Goal: Task Accomplishment & Management: Use online tool/utility

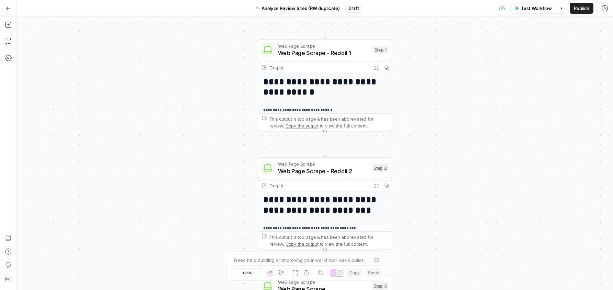
drag, startPoint x: 257, startPoint y: 66, endPoint x: 258, endPoint y: 207, distance: 141.3
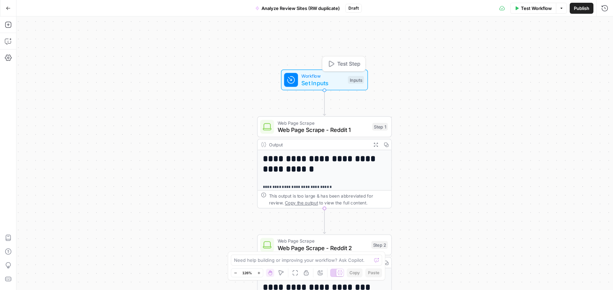
click at [332, 81] on span "Set Inputs" at bounding box center [322, 83] width 43 height 9
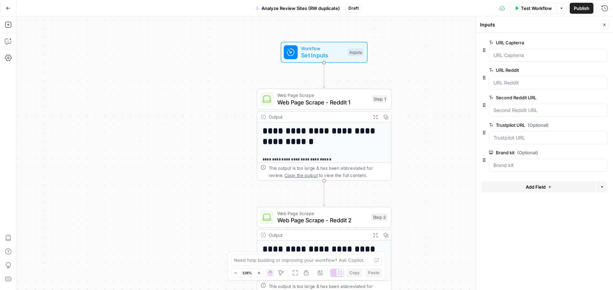
click at [321, 102] on span "Web Page Scrape - Reddit 1" at bounding box center [322, 102] width 91 height 9
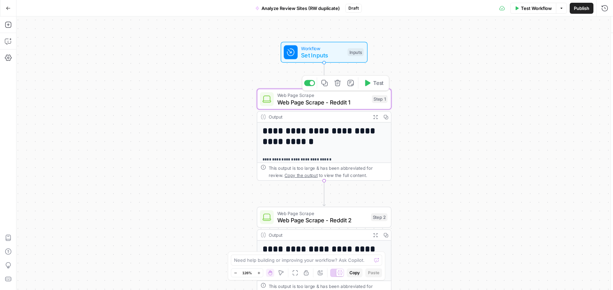
type textarea "Web Page Scrape - Reddit 1"
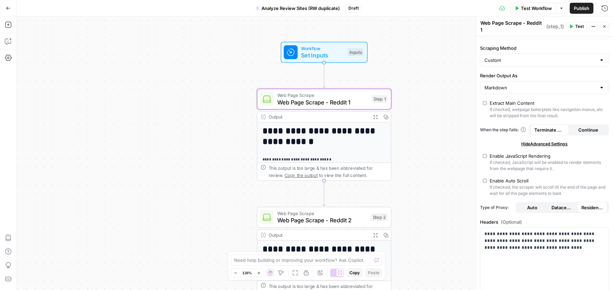
scroll to position [25, 0]
click at [524, 83] on input "Markdown" at bounding box center [541, 86] width 112 height 7
click at [532, 71] on label "Render Output As" at bounding box center [544, 74] width 129 height 7
click at [532, 83] on input "Render Output As" at bounding box center [541, 86] width 112 height 7
click at [532, 71] on label "Render Output As" at bounding box center [544, 74] width 129 height 7
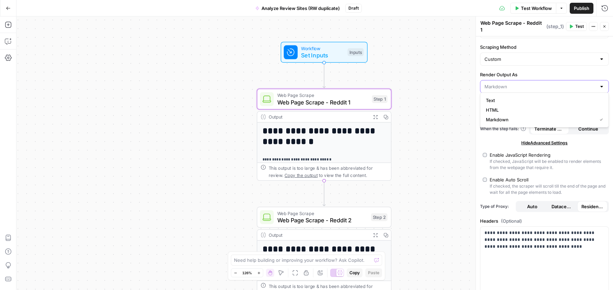
click at [532, 83] on input "Render Output As" at bounding box center [541, 86] width 112 height 7
type input "Markdown"
click at [500, 141] on div "Hide Advanced Settings" at bounding box center [544, 143] width 129 height 6
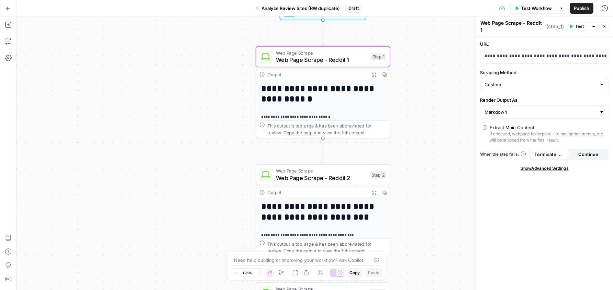
click at [337, 97] on h1 "**********" at bounding box center [322, 94] width 123 height 21
click at [344, 114] on p "**********" at bounding box center [322, 117] width 123 height 6
click at [274, 133] on div "This output is too large & has been abbreviated for review. Copy the output to …" at bounding box center [326, 129] width 119 height 14
click at [296, 93] on h1 "**********" at bounding box center [322, 94] width 123 height 21
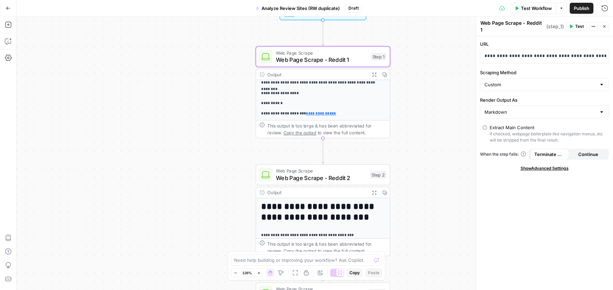
scroll to position [163, 0]
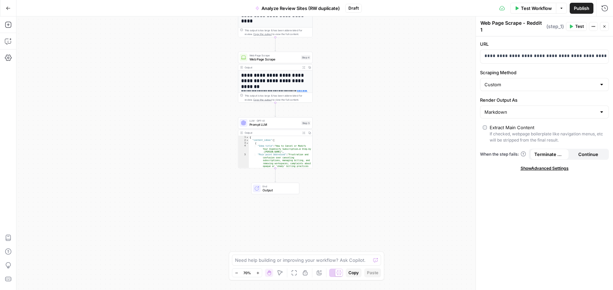
click at [275, 149] on div "{ "content_ideas" : [ { "Idea title" : "How to Cancel or Modify Your Expensify …" at bounding box center [281, 163] width 64 height 55
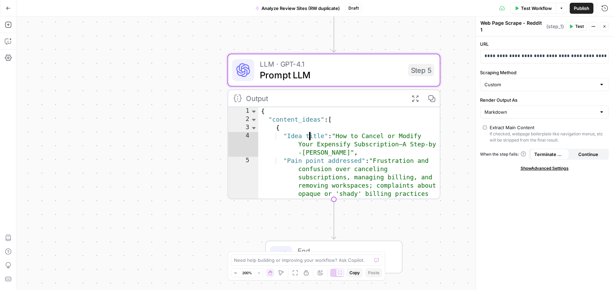
click at [303, 142] on div "{ "content_ideas" : [ { "Idea title" : "How to Cancel or Modify Your Expensify …" at bounding box center [350, 185] width 182 height 157
type textarea "**********"
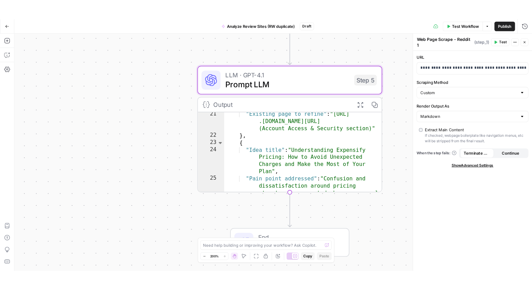
scroll to position [288, 0]
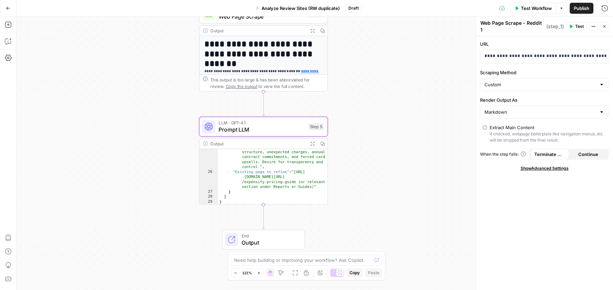
click at [276, 129] on span "Prompt LLM" at bounding box center [262, 129] width 86 height 8
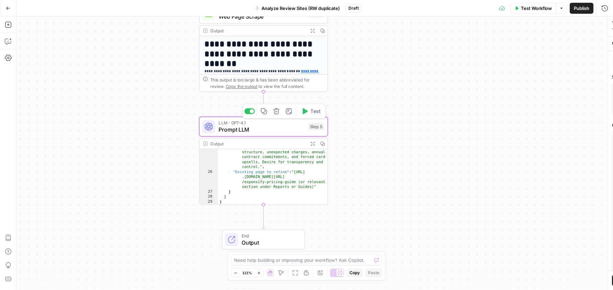
type textarea "Prompt LLM"
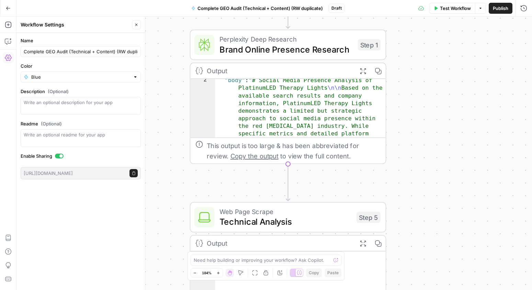
scroll to position [6, 0]
type textarea "**********"
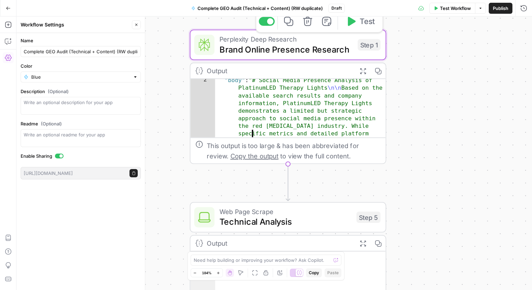
click at [267, 57] on div "Perplexity Deep Research Brand Online Presence Research Step 1 Copy step Delete…" at bounding box center [288, 45] width 197 height 31
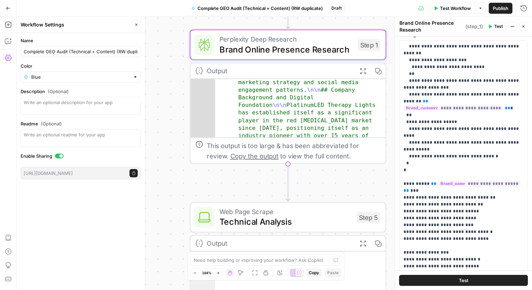
scroll to position [56, 0]
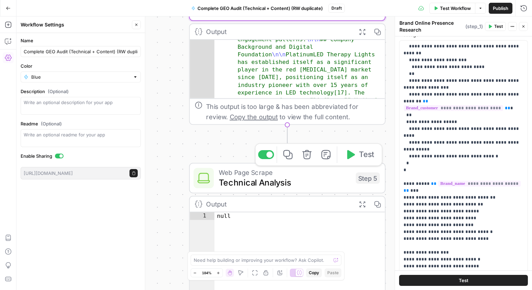
click at [238, 174] on span "Web Page Scrape" at bounding box center [285, 172] width 132 height 10
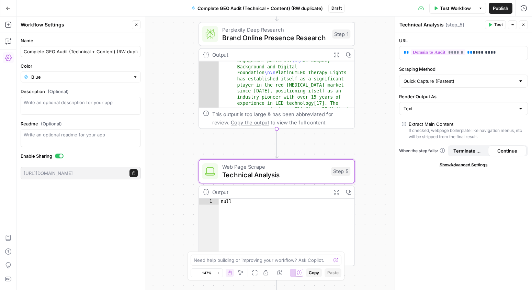
click at [511, 24] on icon "button" at bounding box center [513, 25] width 4 height 4
click at [526, 5] on icon "button" at bounding box center [524, 8] width 7 height 7
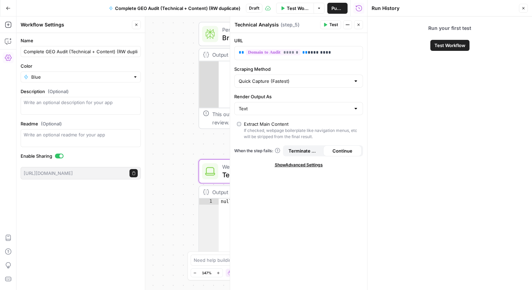
click at [520, 11] on button "Close" at bounding box center [523, 8] width 9 height 9
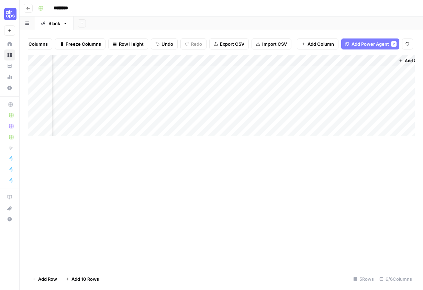
scroll to position [0, 250]
click at [52, 169] on div "Add Column" at bounding box center [221, 161] width 387 height 213
click at [28, 23] on icon "button" at bounding box center [27, 23] width 4 height 3
click at [29, 8] on icon "button" at bounding box center [27, 8] width 3 height 3
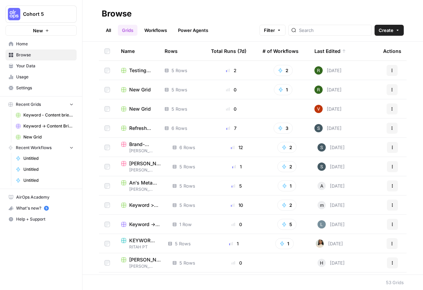
click at [154, 30] on link "Workflows" at bounding box center [155, 30] width 31 height 11
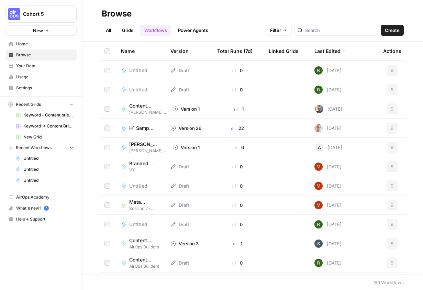
click at [152, 70] on div "Untitled" at bounding box center [141, 70] width 24 height 7
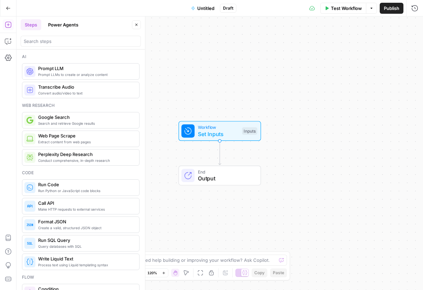
click at [6, 7] on icon "button" at bounding box center [8, 8] width 5 height 5
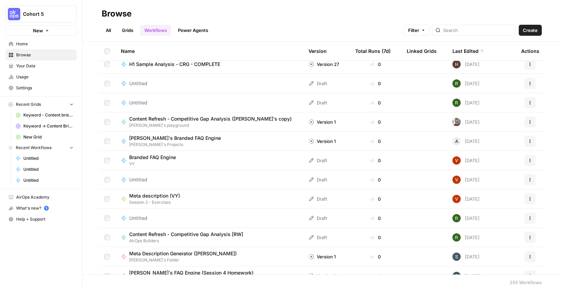
scroll to position [1964, 0]
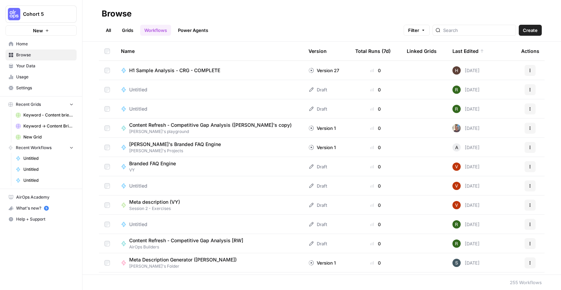
click at [244, 114] on td "Untitled" at bounding box center [210, 108] width 188 height 19
click at [145, 107] on span "Untitled" at bounding box center [138, 109] width 18 height 7
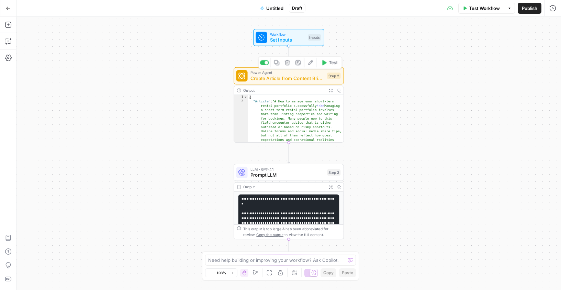
click at [296, 79] on span "Create Article from Content Brief - Fork" at bounding box center [288, 78] width 74 height 7
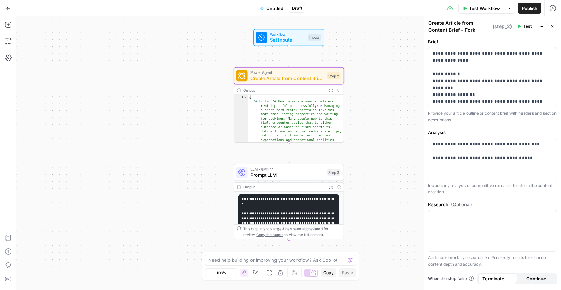
scroll to position [72, 0]
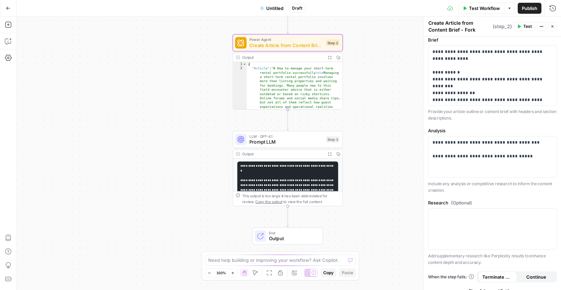
click at [283, 177] on pre "**********" at bounding box center [288, 229] width 101 height 134
click at [272, 184] on code "**********" at bounding box center [288, 229] width 94 height 128
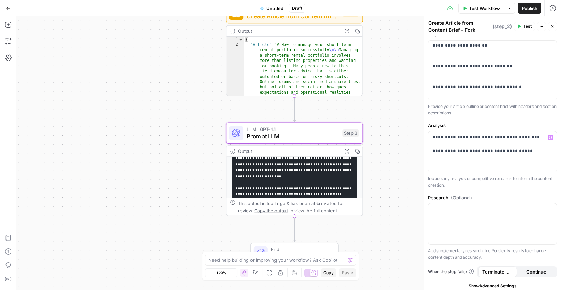
scroll to position [96, 0]
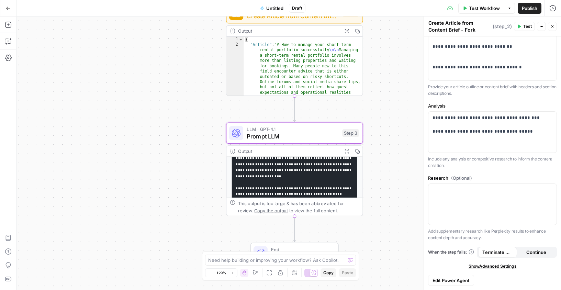
click at [304, 179] on pre "**********" at bounding box center [294, 206] width 125 height 167
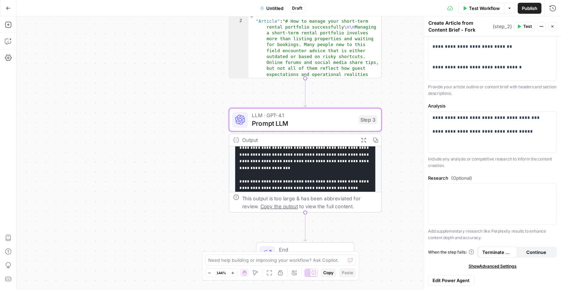
click at [363, 140] on icon "button" at bounding box center [364, 140] width 6 height 6
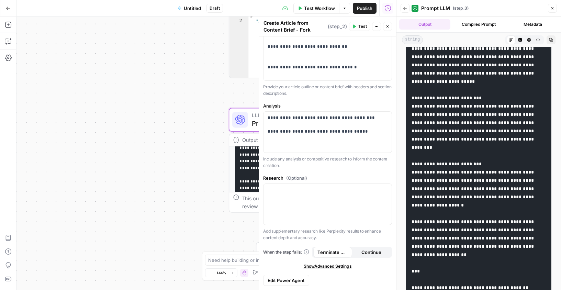
scroll to position [538, 0]
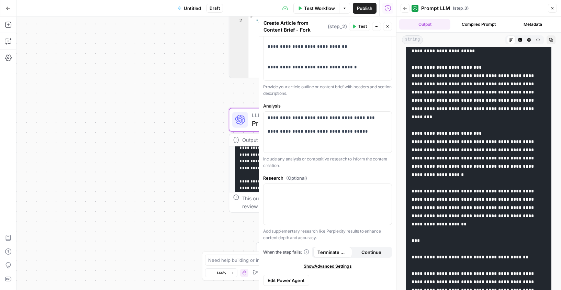
click at [225, 204] on div "Workflow Set Inputs Inputs Power Agent Create Article from Content Brief - Fork…" at bounding box center [207, 154] width 380 height 274
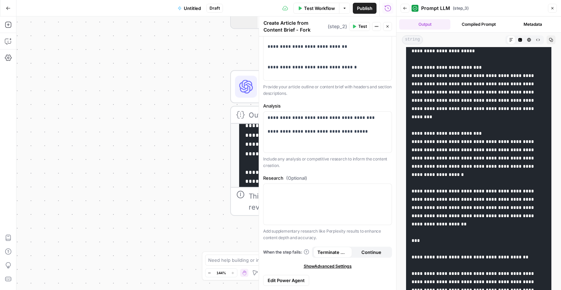
click at [224, 200] on div "Workflow Set Inputs Inputs Power Agent Create Article from Content Brief - Fork…" at bounding box center [207, 154] width 380 height 274
click at [423, 9] on icon "button" at bounding box center [553, 8] width 4 height 4
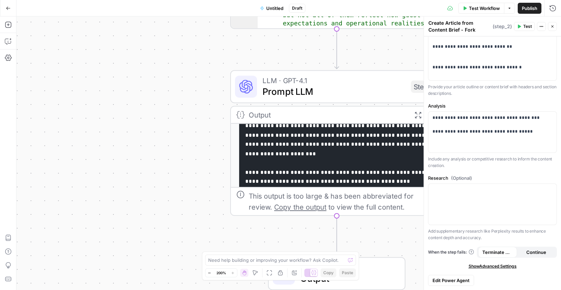
click at [338, 85] on span "Prompt LLM" at bounding box center [334, 92] width 143 height 14
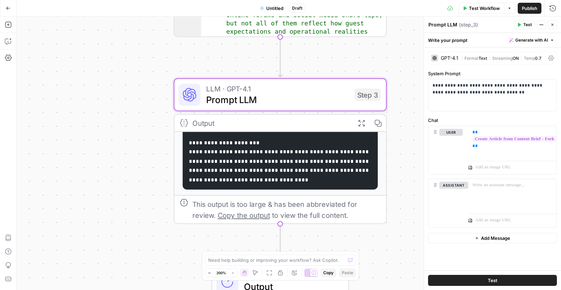
scroll to position [122, 0]
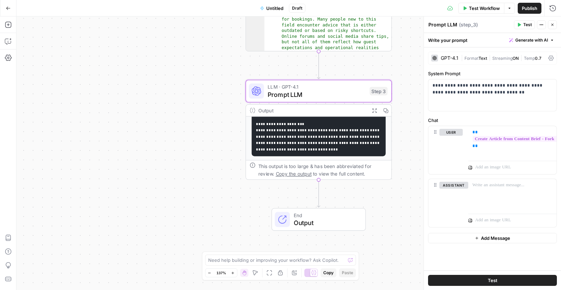
click at [275, 12] on button "Untitled" at bounding box center [272, 8] width 32 height 11
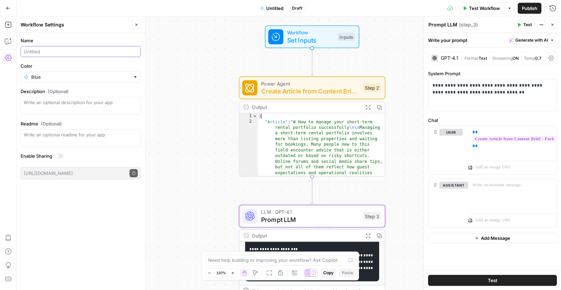
click at [74, 54] on input "Name" at bounding box center [81, 51] width 114 height 7
type input "Create article from brief"
click at [195, 108] on div "Workflow Set Inputs Inputs Power Agent Create Article from Content Brief - Fork…" at bounding box center [289, 154] width 545 height 274
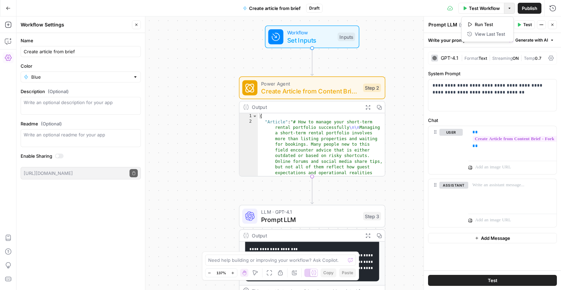
click at [423, 8] on icon "button" at bounding box center [510, 8] width 4 height 4
click at [385, 58] on div "Workflow Set Inputs Inputs Power Agent Create Article from Content Brief - Fork…" at bounding box center [289, 154] width 545 height 274
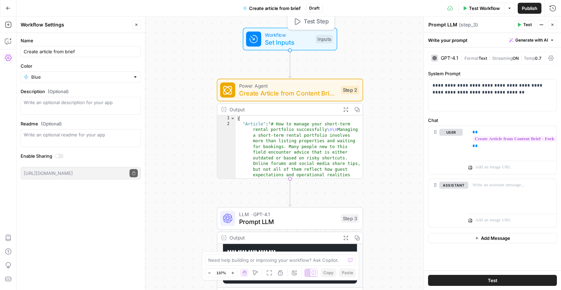
click at [307, 40] on span "Set Inputs" at bounding box center [288, 42] width 47 height 9
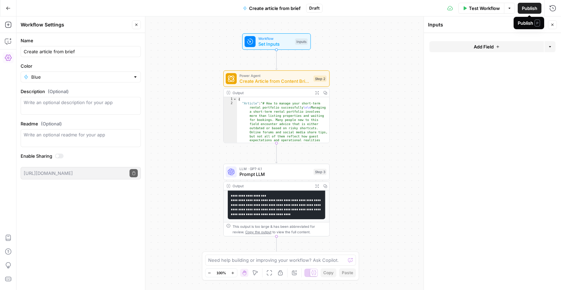
click at [423, 5] on span "Publish" at bounding box center [529, 8] width 15 height 7
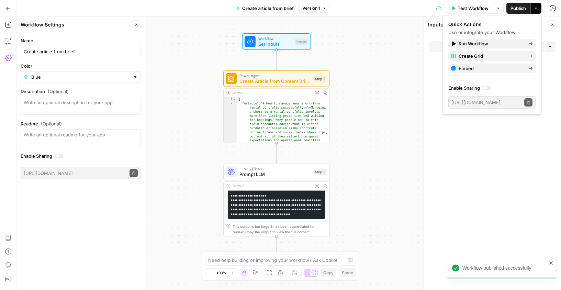
click at [423, 89] on div at bounding box center [487, 88] width 9 height 5
click at [423, 101] on icon "button" at bounding box center [528, 102] width 3 height 3
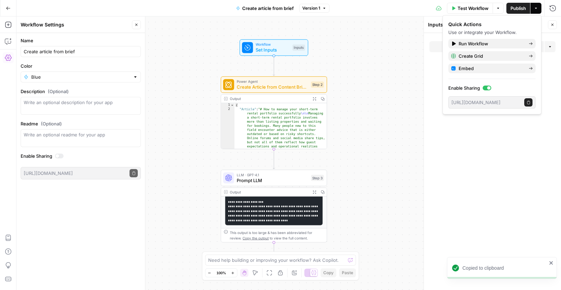
click at [299, 179] on span "Prompt LLM" at bounding box center [273, 180] width 72 height 7
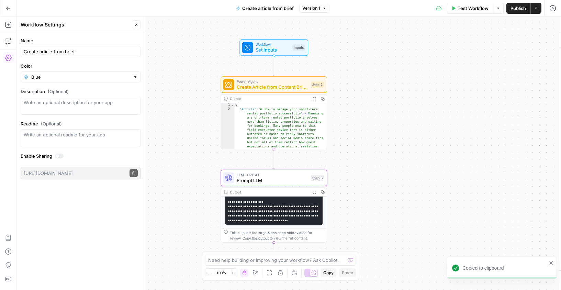
type textarea "Prompt LLM"
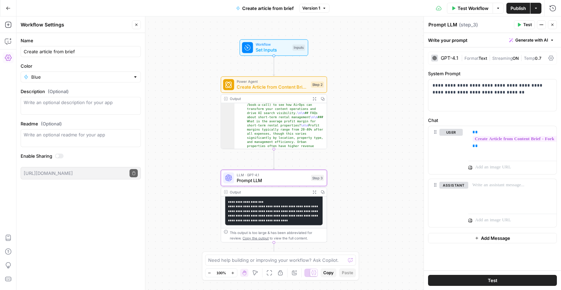
scroll to position [961, 0]
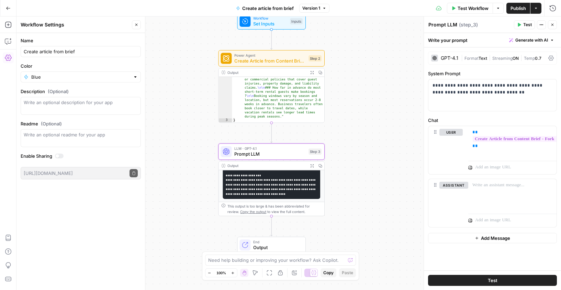
click at [262, 189] on pre "**********" at bounding box center [272, 134] width 98 height 130
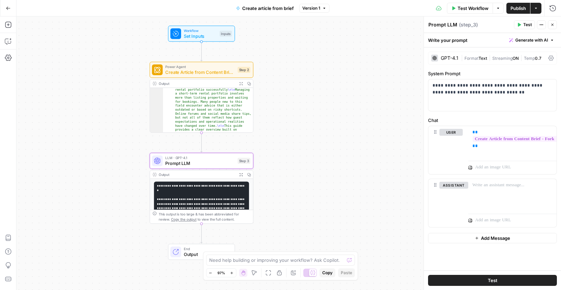
scroll to position [10, 0]
type textarea "**********"
click at [7, 9] on icon "button" at bounding box center [8, 8] width 5 height 5
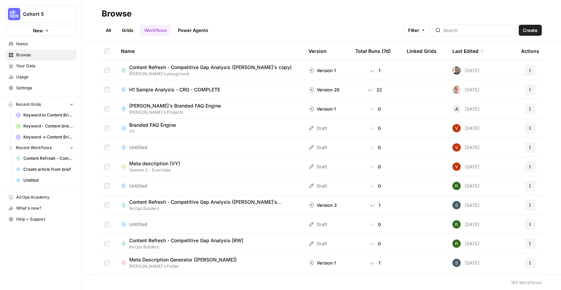
click at [130, 31] on link "Grids" at bounding box center [128, 30] width 20 height 11
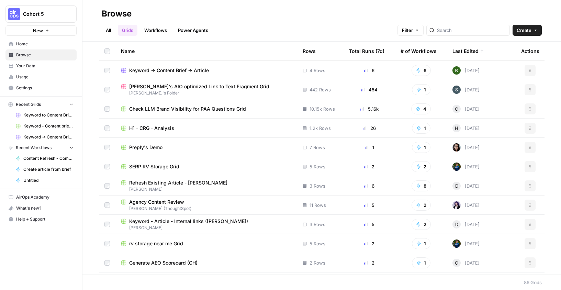
click at [197, 73] on span "Keyword -> Content Brief -> Article" at bounding box center [169, 70] width 80 height 7
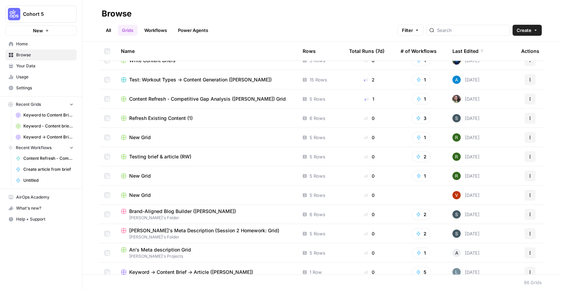
scroll to position [733, 0]
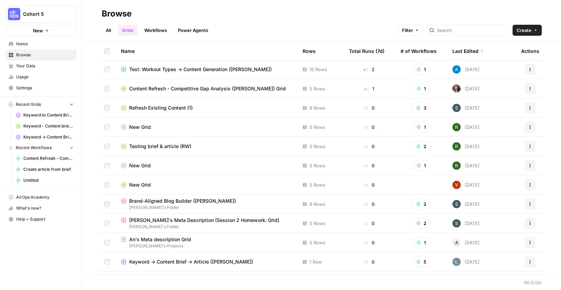
click at [193, 146] on div "Testing brief & article (RW)" at bounding box center [206, 146] width 171 height 7
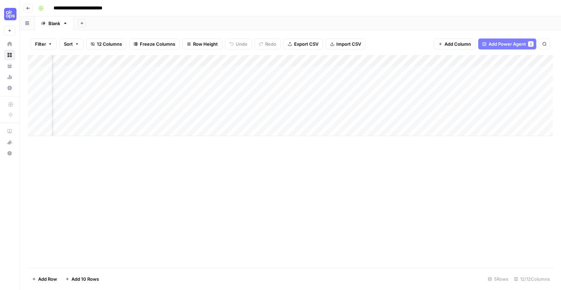
scroll to position [0, 98]
click at [191, 71] on div "Add Column" at bounding box center [290, 95] width 525 height 81
click at [201, 72] on div "Add Column" at bounding box center [290, 95] width 525 height 81
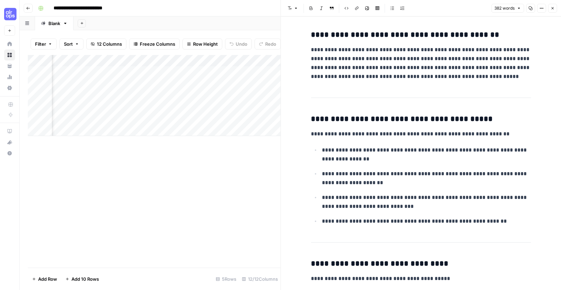
click at [219, 147] on div "Add Column" at bounding box center [154, 161] width 253 height 213
click at [204, 72] on div "Add Column" at bounding box center [154, 95] width 253 height 81
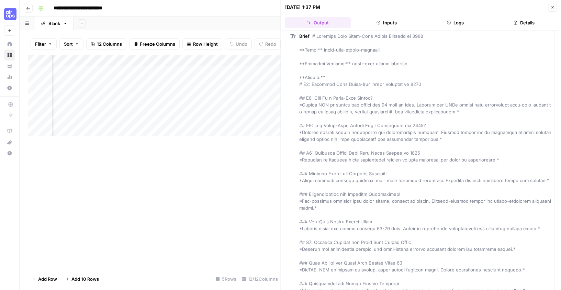
scroll to position [0, 113]
click at [191, 179] on div "Add Column" at bounding box center [154, 161] width 253 height 213
click at [394, 21] on button "Inputs" at bounding box center [387, 22] width 66 height 11
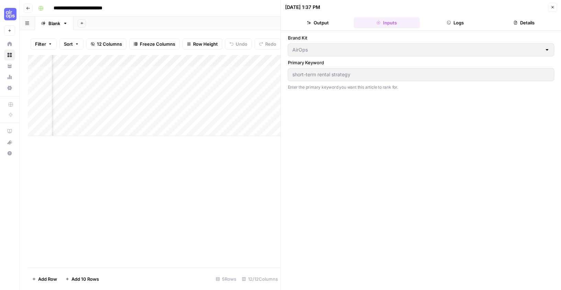
click at [554, 7] on span "Close" at bounding box center [554, 7] width 0 height 0
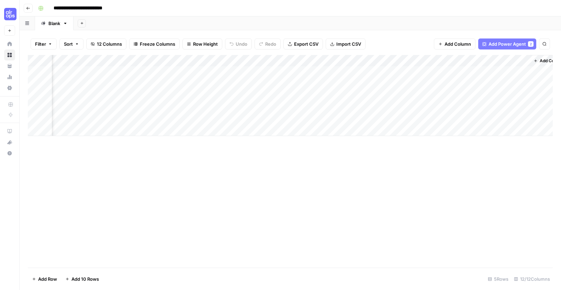
scroll to position [0, 403]
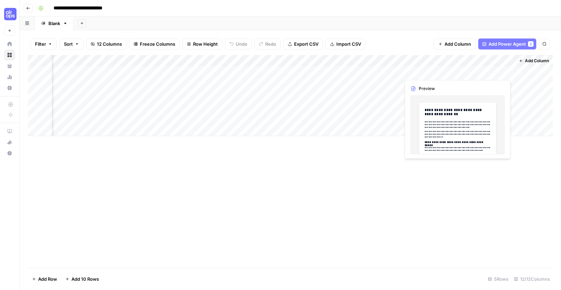
click at [462, 74] on div "Add Column" at bounding box center [290, 95] width 525 height 81
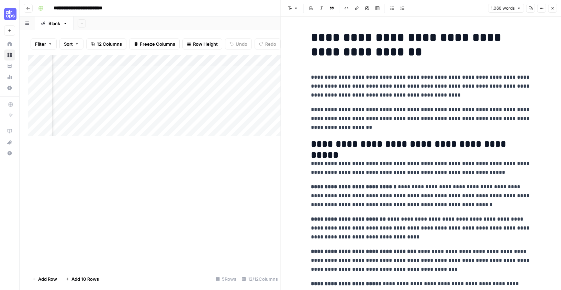
click at [552, 9] on icon "button" at bounding box center [553, 8] width 2 height 2
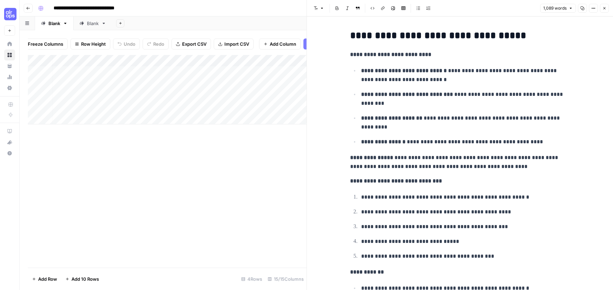
scroll to position [0, 16]
click at [242, 147] on div "Add Column" at bounding box center [167, 161] width 279 height 213
click at [606, 7] on icon "button" at bounding box center [605, 8] width 4 height 4
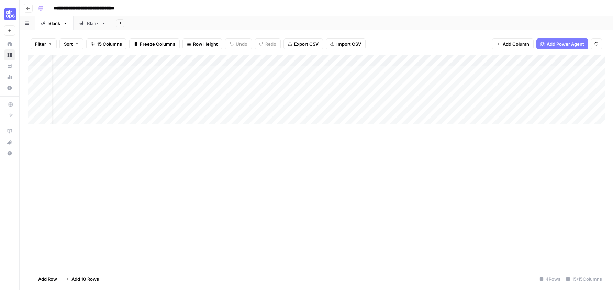
click at [366, 76] on div "Add Column" at bounding box center [316, 89] width 577 height 69
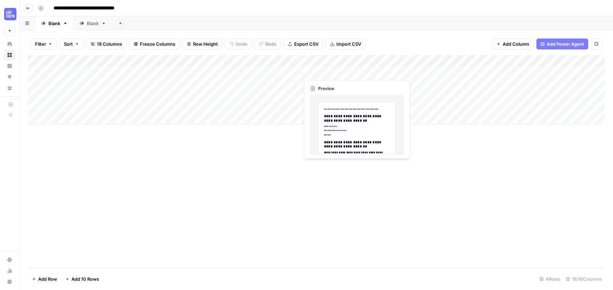
click at [329, 75] on div "Add Column" at bounding box center [316, 89] width 577 height 69
click at [322, 72] on div "Add Column" at bounding box center [316, 89] width 577 height 69
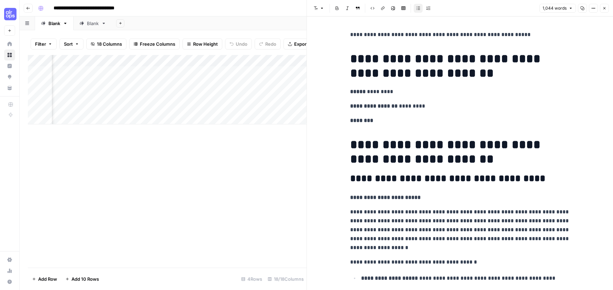
scroll to position [0, 123]
click at [233, 71] on div "Add Column" at bounding box center [167, 89] width 279 height 69
click at [238, 73] on div "Add Column" at bounding box center [167, 89] width 279 height 69
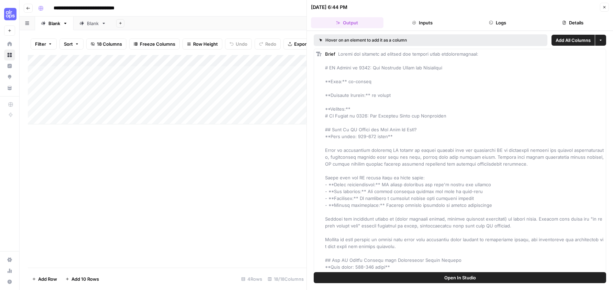
click at [419, 27] on button "Inputs" at bounding box center [422, 22] width 73 height 11
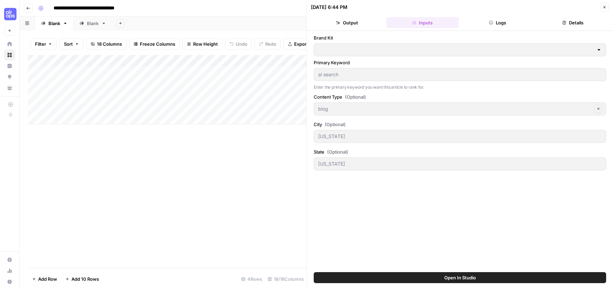
type input "AirOps"
click at [506, 26] on button "Logs" at bounding box center [498, 22] width 73 height 11
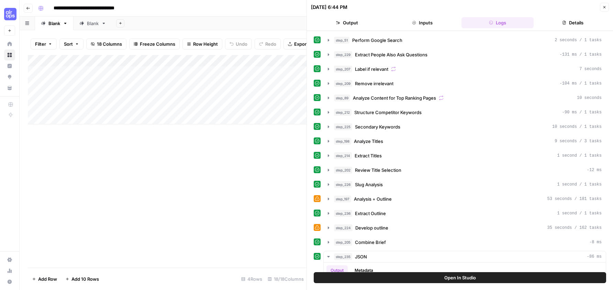
click at [352, 23] on button "Output" at bounding box center [347, 22] width 73 height 11
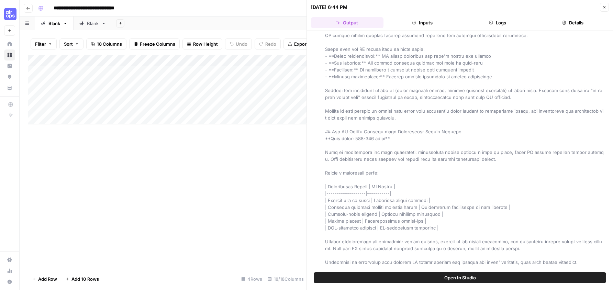
click at [212, 136] on div "Add Column" at bounding box center [167, 161] width 279 height 213
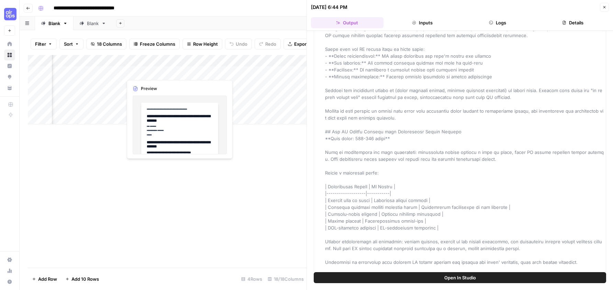
click at [154, 68] on div "Add Column" at bounding box center [167, 89] width 279 height 69
click at [154, 73] on div "Add Column" at bounding box center [167, 89] width 279 height 69
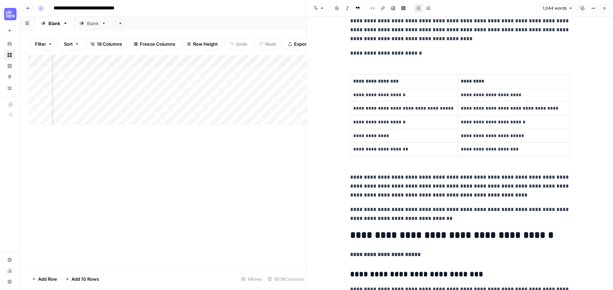
scroll to position [0, 330]
click at [187, 108] on div "Add Column" at bounding box center [167, 89] width 279 height 69
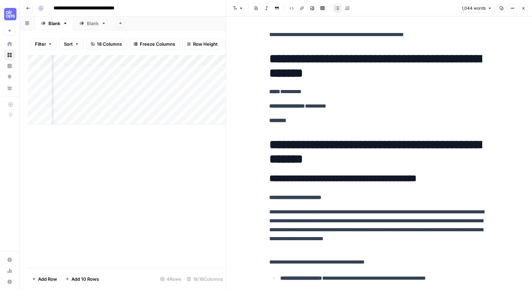
scroll to position [0, 0]
click at [160, 156] on div "Add Column" at bounding box center [127, 161] width 198 height 213
click at [524, 9] on icon "button" at bounding box center [524, 8] width 4 height 4
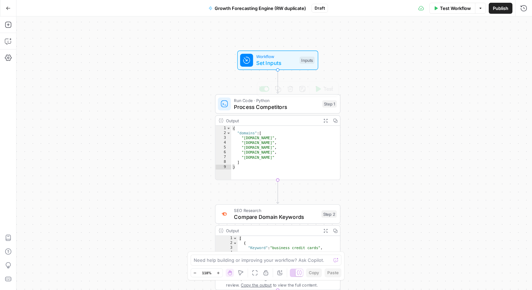
click at [284, 54] on span "Workflow" at bounding box center [276, 56] width 40 height 7
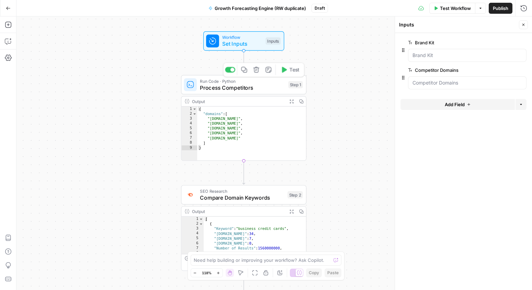
click at [266, 90] on span "Process Competitors" at bounding box center [242, 88] width 85 height 8
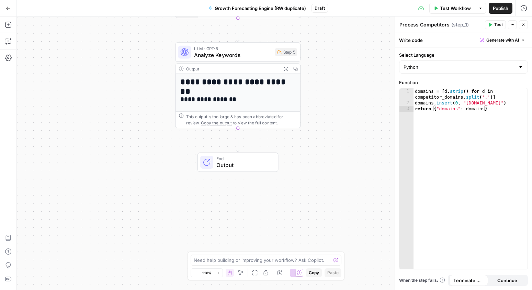
click at [230, 87] on div "**********" at bounding box center [238, 160] width 125 height 173
click at [288, 66] on icon "button" at bounding box center [286, 68] width 4 height 4
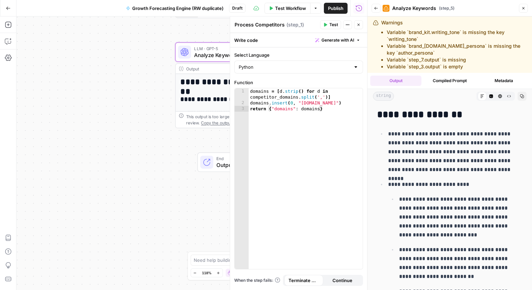
scroll to position [74, 0]
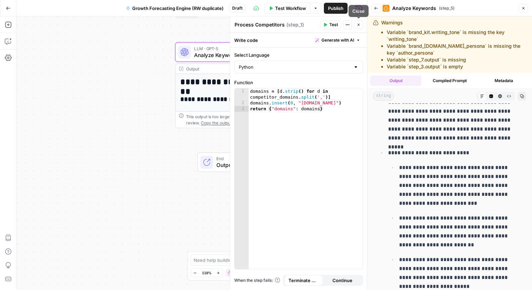
click at [358, 24] on icon "button" at bounding box center [359, 25] width 4 height 4
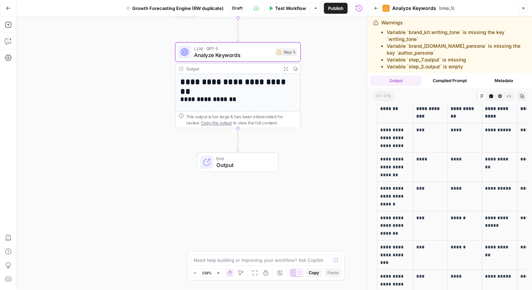
scroll to position [493, 0]
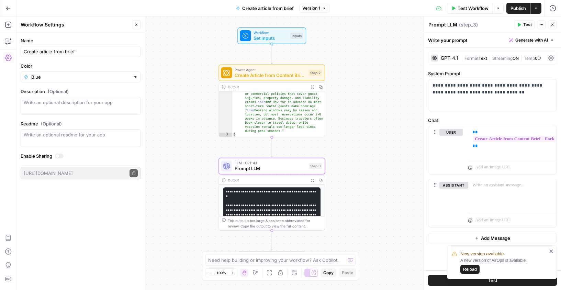
scroll to position [122, 0]
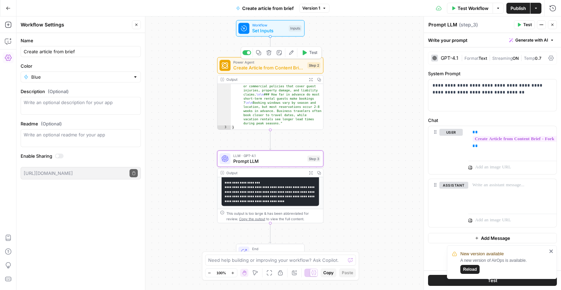
click at [273, 66] on span "Create Article from Content Brief - Fork" at bounding box center [269, 67] width 72 height 7
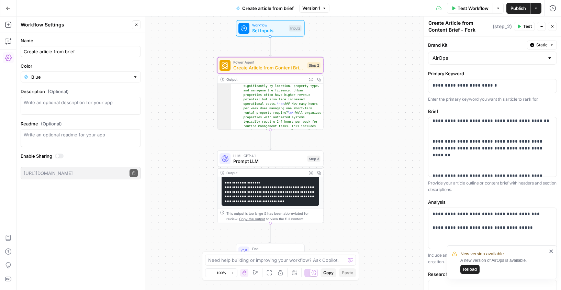
scroll to position [195, 0]
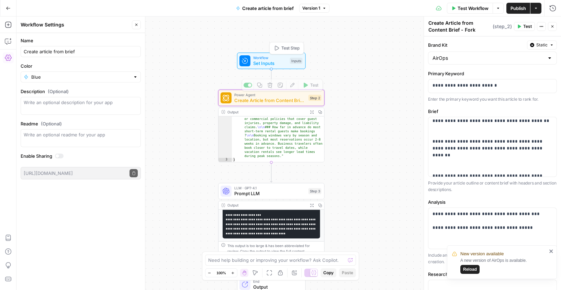
click at [274, 61] on span "Set Inputs" at bounding box center [270, 63] width 34 height 7
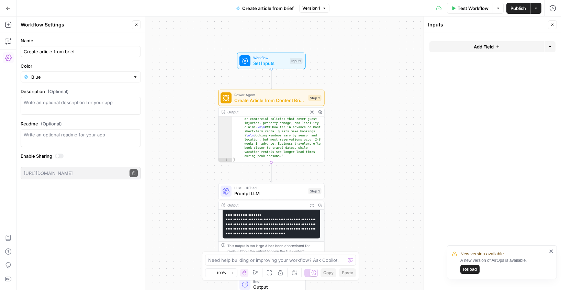
click at [461, 45] on button "Add Field" at bounding box center [487, 46] width 114 height 11
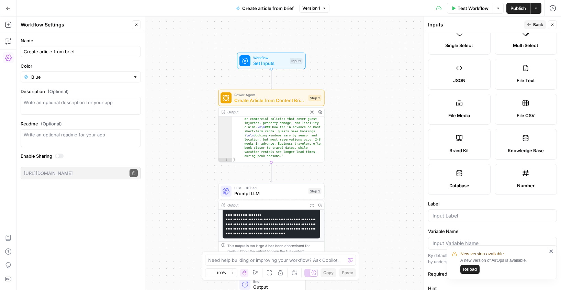
scroll to position [0, 0]
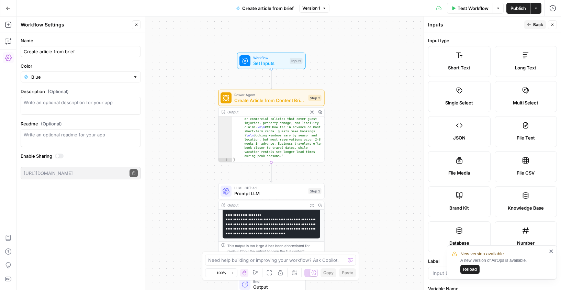
click at [375, 77] on div "Workflow Set Inputs Inputs Power Agent Create Article from Content Brief - Fork…" at bounding box center [289, 154] width 545 height 274
click at [453, 205] on span "Brand Kit" at bounding box center [460, 208] width 20 height 7
click at [471, 209] on div "Brand Kit" at bounding box center [459, 208] width 51 height 7
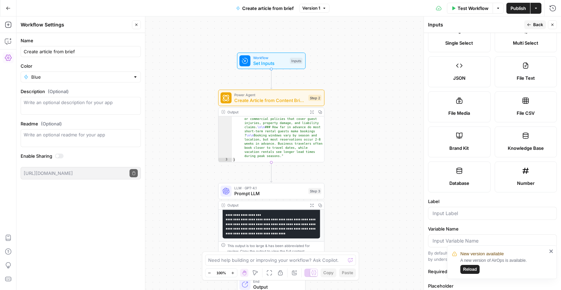
scroll to position [87, 0]
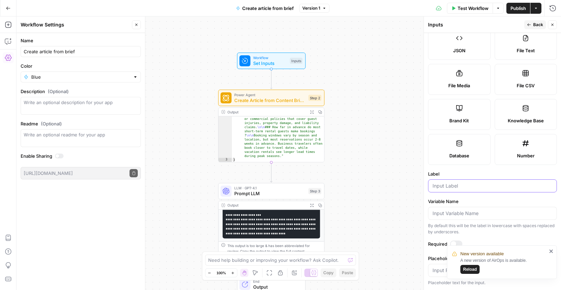
click at [493, 187] on input "Label" at bounding box center [493, 186] width 120 height 7
type input "Brand kit"
click at [551, 251] on icon "close" at bounding box center [551, 251] width 3 height 3
click at [492, 271] on input "Placeholder" at bounding box center [493, 270] width 120 height 7
type input "brand kit"
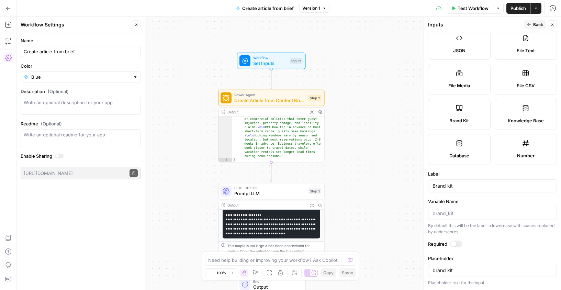
click at [538, 24] on span "Back" at bounding box center [539, 25] width 10 height 6
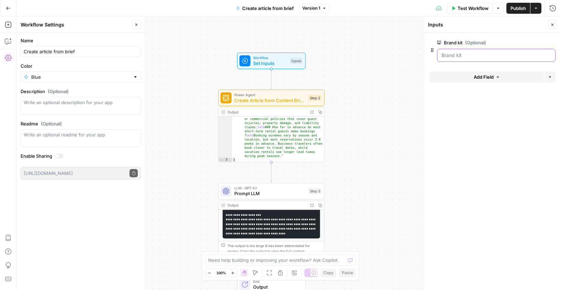
click at [469, 56] on kit "Brand kit (Optional)" at bounding box center [497, 55] width 110 height 7
click at [451, 120] on form "Brand kit (Optional) edit field Delete group Add Field Options" at bounding box center [492, 161] width 137 height 257
click at [399, 109] on div "Workflow Set Inputs Inputs Power Agent Create Article from Content Brief - Fork…" at bounding box center [289, 154] width 545 height 274
click at [551, 24] on icon "button" at bounding box center [553, 25] width 4 height 4
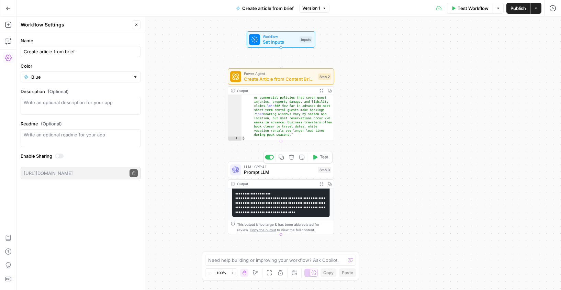
click at [289, 173] on span "Prompt LLM" at bounding box center [280, 172] width 72 height 7
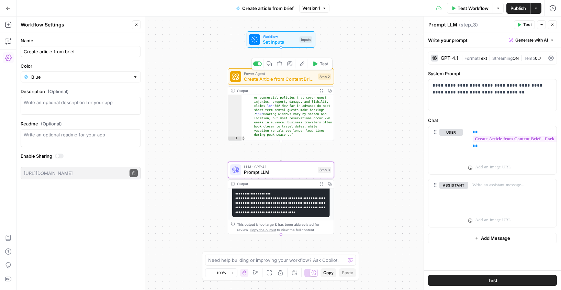
click at [284, 76] on span "Create Article from Content Brief - Fork" at bounding box center [280, 79] width 72 height 7
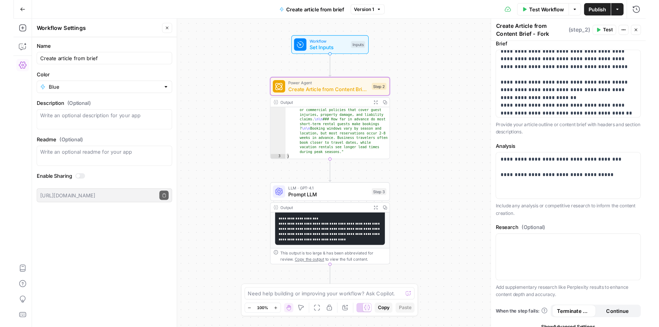
scroll to position [96, 0]
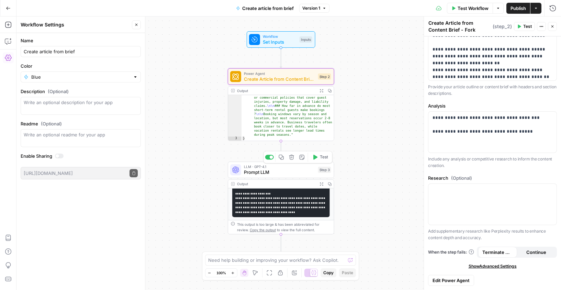
click at [289, 176] on div "LLM · GPT-4.1 Prompt LLM Step 3 Copy step Delete step Add Note Test" at bounding box center [281, 170] width 106 height 17
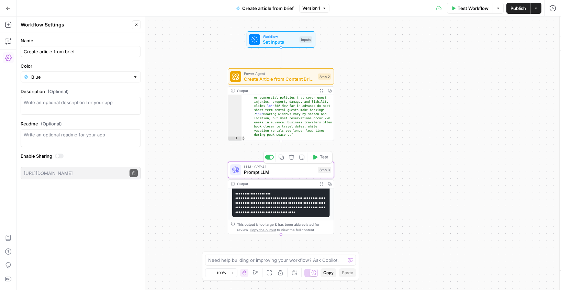
type textarea "Prompt LLM"
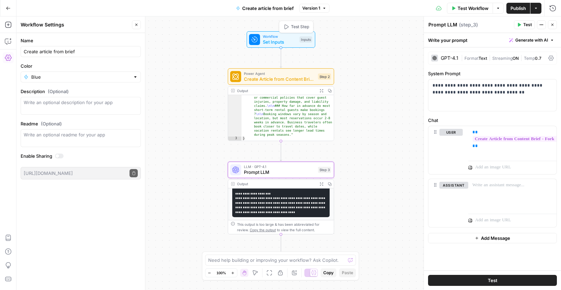
click at [288, 37] on span "Workflow" at bounding box center [280, 37] width 34 height 6
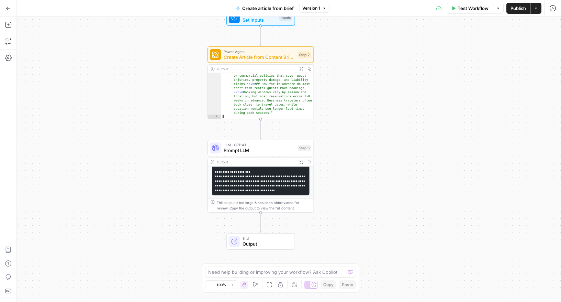
click at [262, 242] on span "Output" at bounding box center [266, 243] width 47 height 7
click at [477, 75] on span "Markdown" at bounding box center [499, 78] width 105 height 7
click at [269, 183] on code "**********" at bounding box center [260, 129] width 91 height 123
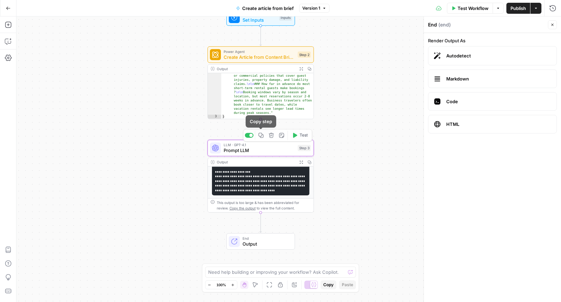
click at [267, 148] on span "Prompt LLM" at bounding box center [260, 150] width 72 height 7
type textarea "Prompt LLM"
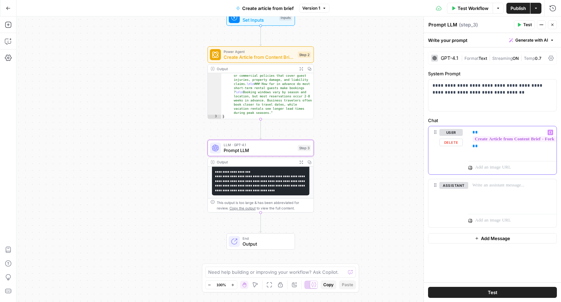
click at [550, 133] on icon "button" at bounding box center [550, 132] width 3 height 3
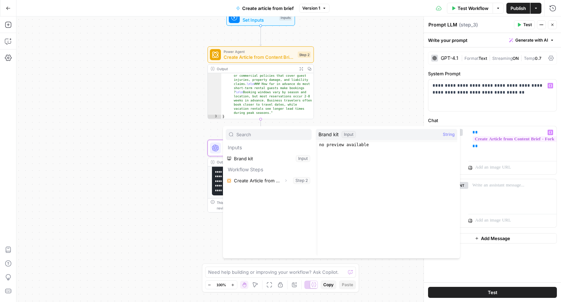
click at [447, 112] on div "**********" at bounding box center [492, 164] width 137 height 235
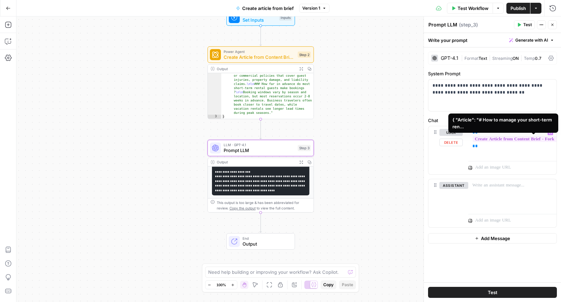
click at [497, 142] on span "**********" at bounding box center [532, 139] width 119 height 6
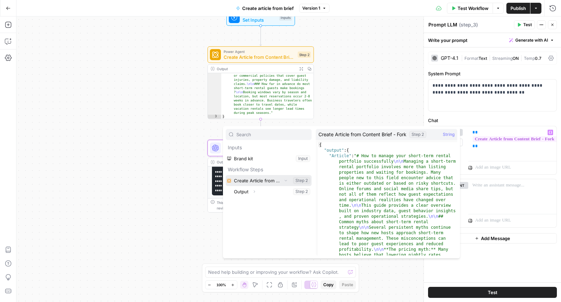
click at [263, 181] on button "Select variable Create Article from Content Brief - Fork" at bounding box center [269, 180] width 86 height 11
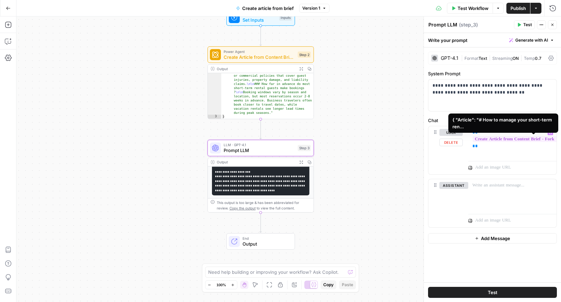
click at [484, 138] on span "**********" at bounding box center [532, 139] width 119 height 6
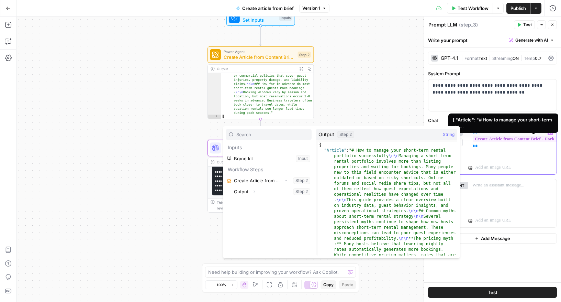
click at [492, 150] on div "**********" at bounding box center [513, 142] width 88 height 32
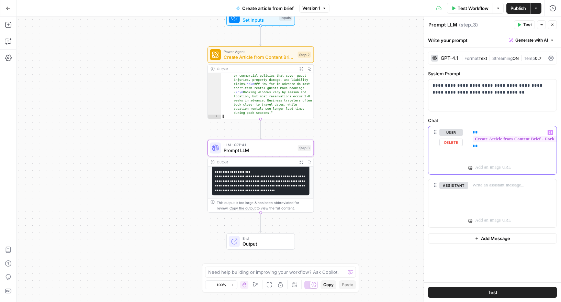
click at [551, 132] on icon "button" at bounding box center [550, 132] width 3 height 3
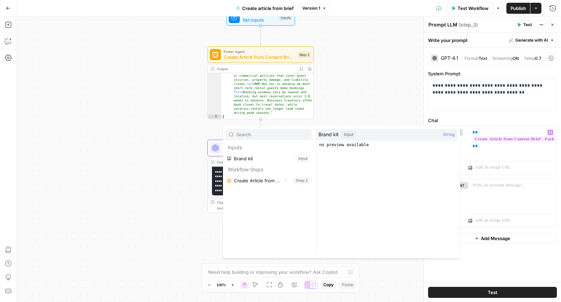
click at [466, 119] on label "Chat" at bounding box center [492, 120] width 129 height 7
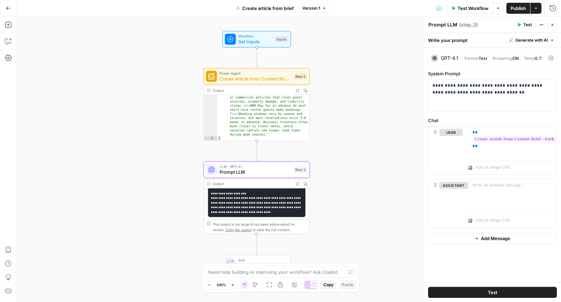
click at [149, 49] on div "Workflow Set Inputs Inputs Power Agent Create Article from Content Brief - Fork…" at bounding box center [289, 159] width 545 height 285
drag, startPoint x: 19, startPoint y: 4, endPoint x: 143, endPoint y: 140, distance: 183.5
click at [143, 140] on div "Go Back Create article from brief Version 1 Test Workflow Options Publish Actio…" at bounding box center [280, 151] width 561 height 302
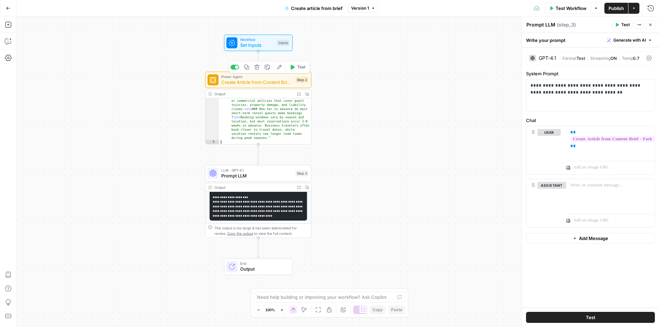
click at [348, 71] on div "Workflow Set Inputs Inputs Power Agent Create Article from Content Brief - Fork…" at bounding box center [338, 172] width 643 height 310
click at [561, 25] on icon "button" at bounding box center [651, 25] width 2 height 2
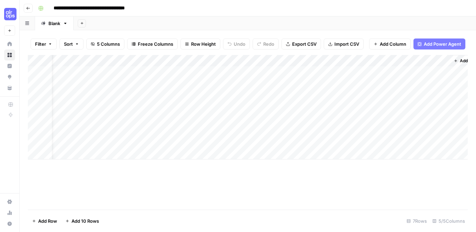
scroll to position [0, 19]
click at [180, 75] on div "Add Column" at bounding box center [248, 107] width 440 height 105
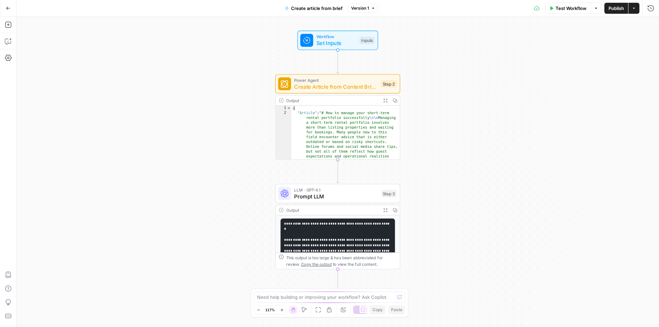
click at [176, 94] on div "Workflow Set Inputs Inputs Power Agent Create Article from Content Brief - Fork…" at bounding box center [338, 172] width 643 height 310
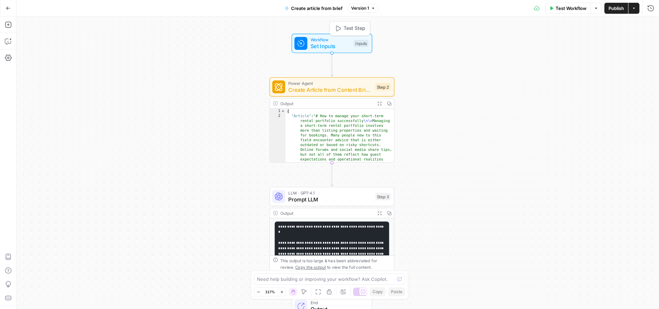
click at [337, 47] on span "Set Inputs" at bounding box center [331, 46] width 40 height 8
click at [649, 24] on icon "button" at bounding box center [651, 25] width 4 height 4
click at [336, 91] on span "Create Article from Content Brief - Fork" at bounding box center [330, 90] width 84 height 8
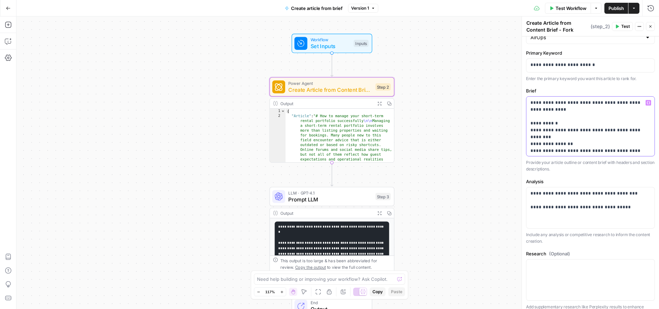
drag, startPoint x: 560, startPoint y: 110, endPoint x: 541, endPoint y: 108, distance: 19.4
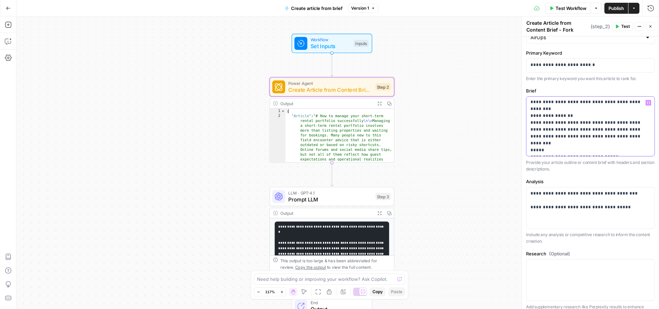
scroll to position [41, 0]
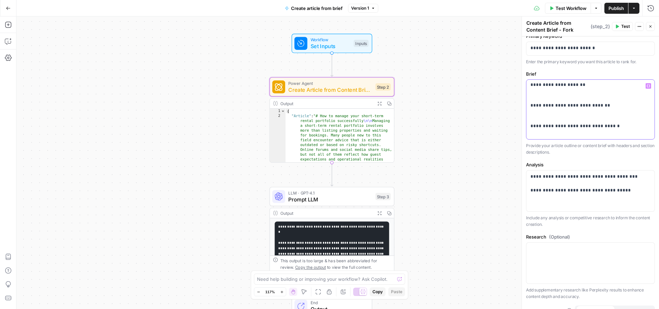
scroll to position [0, 0]
click at [347, 202] on span "Prompt LLM" at bounding box center [330, 199] width 84 height 8
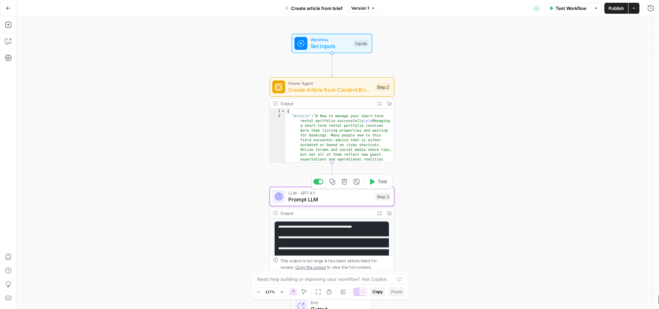
type textarea "Prompt LLM"
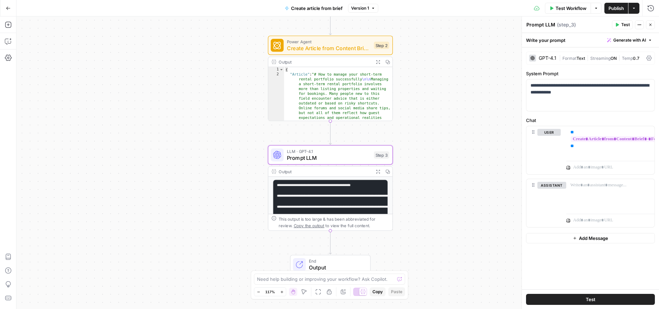
click at [314, 198] on pre "**********" at bounding box center [330, 220] width 114 height 81
click at [380, 172] on icon "button" at bounding box center [378, 171] width 4 height 4
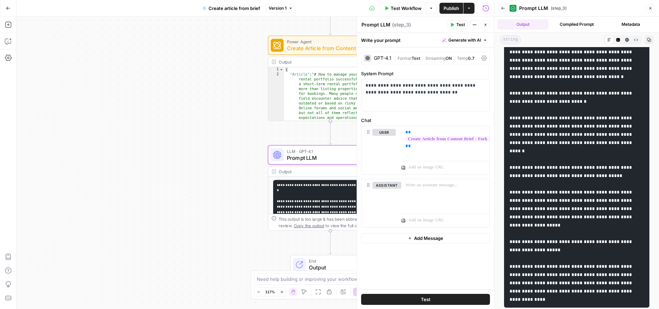
scroll to position [2029, 0]
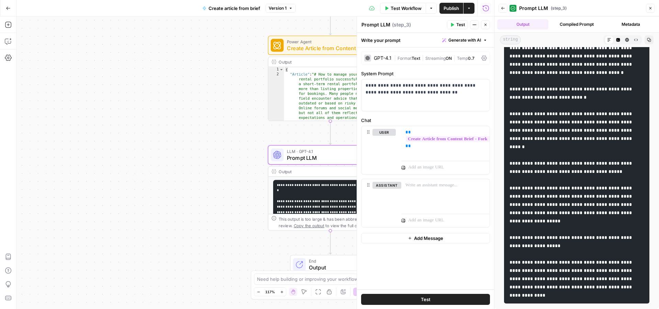
click at [649, 9] on icon "button" at bounding box center [651, 8] width 4 height 4
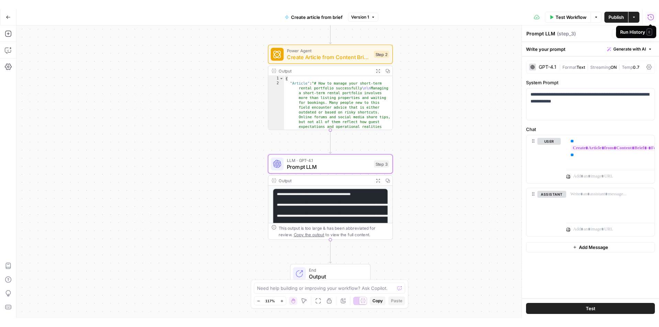
scroll to position [48, 0]
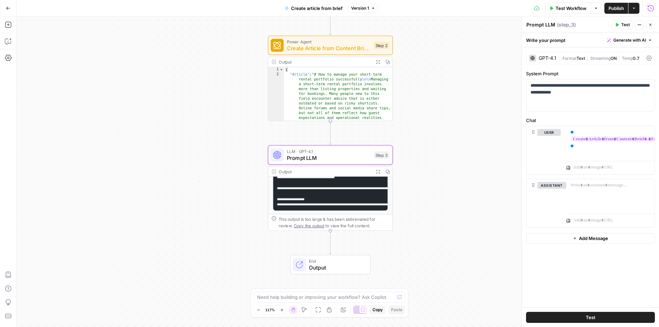
click at [562, 9] on span "Test Workflow" at bounding box center [571, 8] width 31 height 7
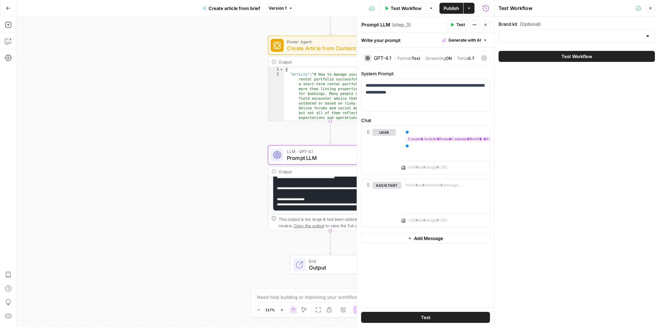
click at [470, 8] on icon "button" at bounding box center [469, 8] width 4 height 4
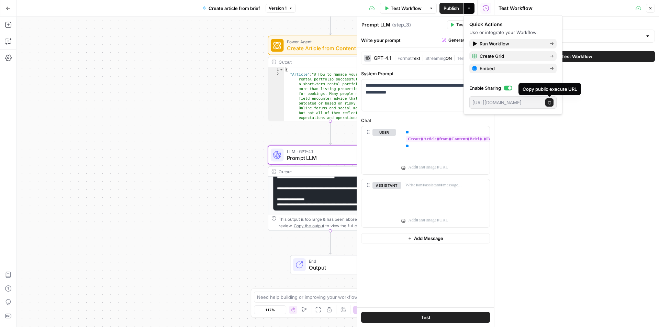
click at [548, 102] on icon "button" at bounding box center [550, 103] width 4 height 4
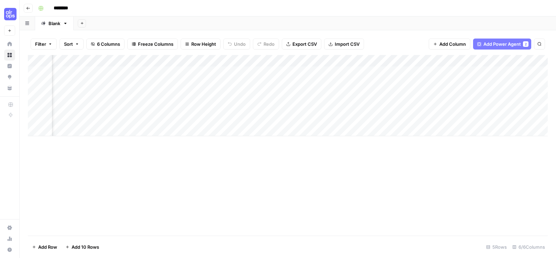
scroll to position [0, 117]
click at [387, 62] on div "Add Column" at bounding box center [287, 95] width 519 height 81
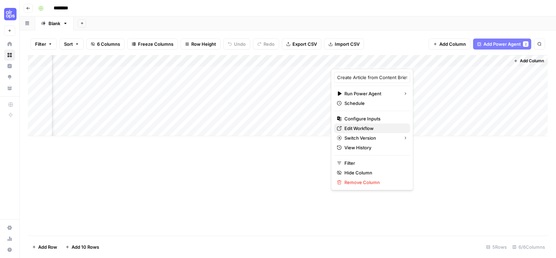
click at [359, 129] on span "Edit Workflow" at bounding box center [374, 128] width 60 height 7
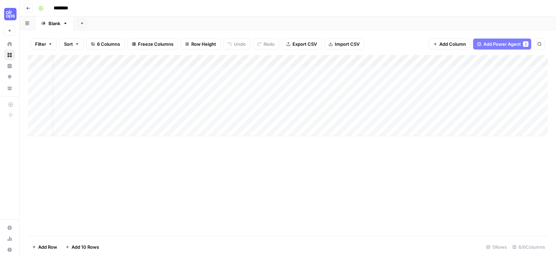
scroll to position [0, 0]
click at [385, 68] on div "Add Column" at bounding box center [287, 95] width 519 height 81
click at [353, 83] on div "Add Column" at bounding box center [287, 95] width 519 height 81
click at [394, 58] on div "Add Column" at bounding box center [287, 95] width 519 height 81
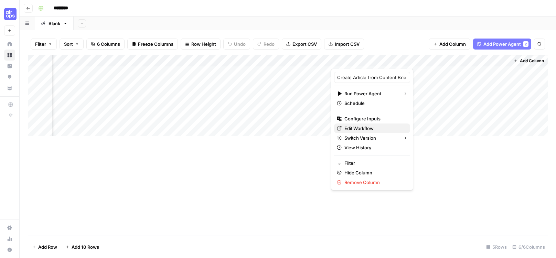
click at [365, 131] on span "Edit Workflow" at bounding box center [374, 128] width 60 height 7
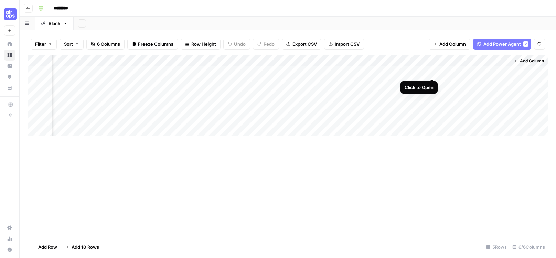
click at [432, 71] on div "Add Column" at bounding box center [287, 95] width 519 height 81
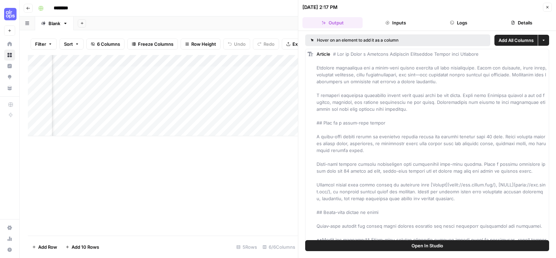
click at [410, 21] on button "Inputs" at bounding box center [395, 22] width 60 height 11
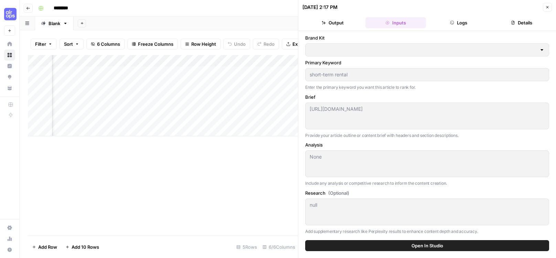
type input "AirOps"
click at [456, 21] on button "Logs" at bounding box center [458, 22] width 60 height 11
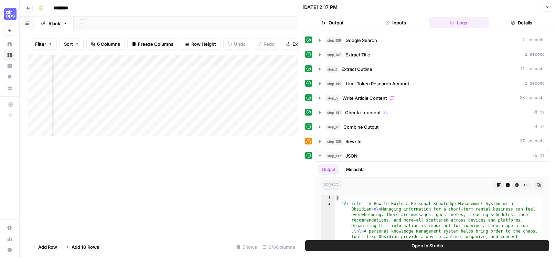
click at [478, 21] on button "Details" at bounding box center [521, 22] width 60 height 11
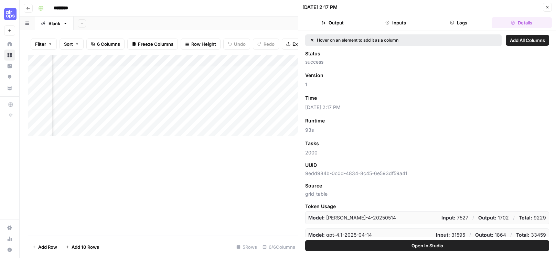
scroll to position [5, 0]
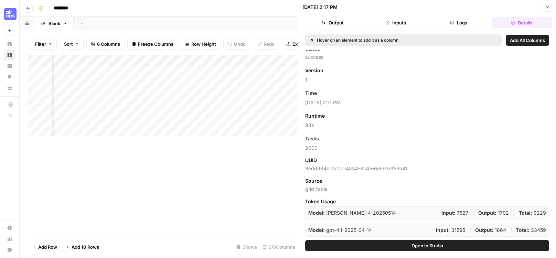
click at [325, 24] on icon "button" at bounding box center [323, 23] width 4 height 4
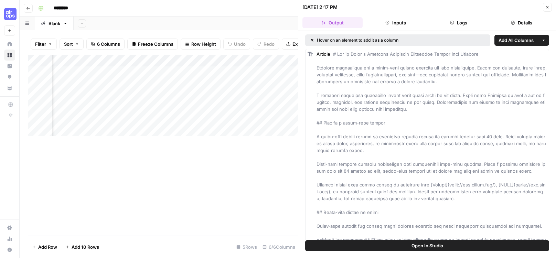
click at [399, 24] on button "Inputs" at bounding box center [395, 22] width 60 height 11
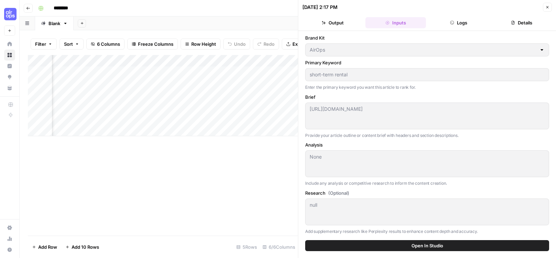
click at [478, 6] on icon "button" at bounding box center [547, 7] width 4 height 4
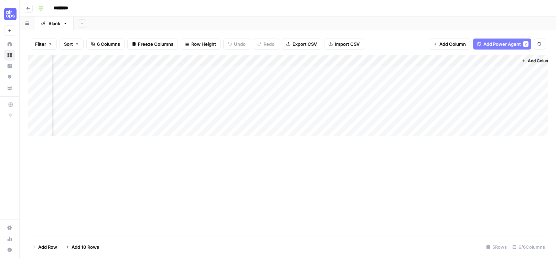
scroll to position [0, 117]
click at [478, 62] on div "Add Column" at bounding box center [287, 95] width 519 height 81
click at [455, 142] on div "Add Column" at bounding box center [287, 145] width 519 height 180
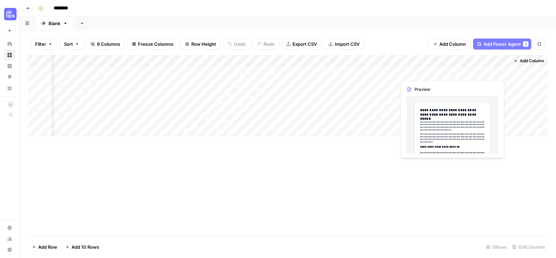
click at [470, 70] on div "Add Column" at bounding box center [287, 95] width 519 height 81
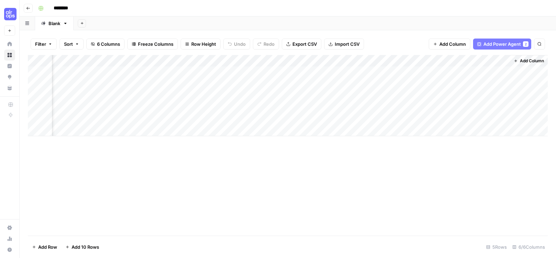
click at [350, 60] on div "Add Column" at bounding box center [287, 95] width 519 height 81
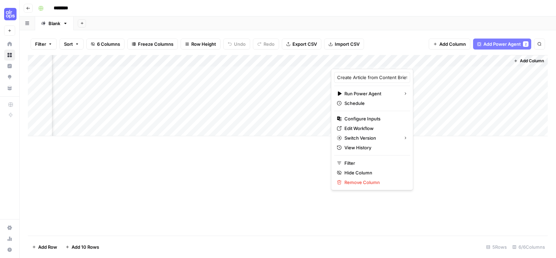
click at [314, 96] on div "Add Column" at bounding box center [287, 95] width 519 height 81
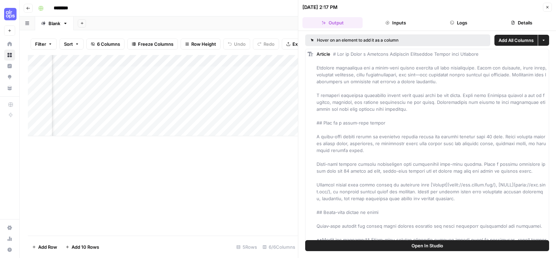
click at [478, 6] on icon "button" at bounding box center [547, 7] width 4 height 4
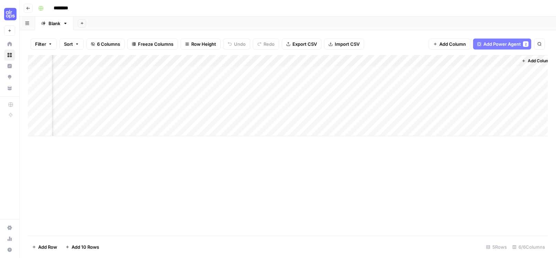
scroll to position [0, 117]
click at [478, 56] on button "Add Column" at bounding box center [528, 60] width 36 height 9
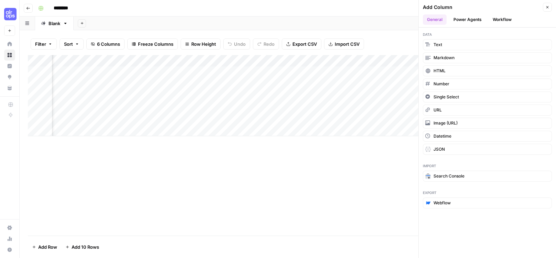
click at [467, 19] on button "Power Agents" at bounding box center [467, 19] width 36 height 10
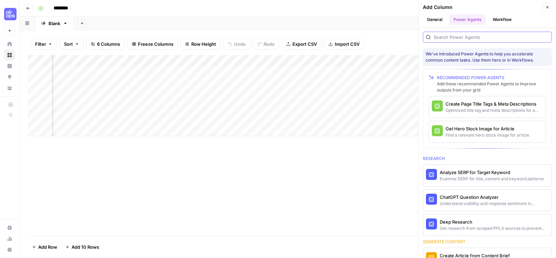
click at [465, 35] on input "search" at bounding box center [490, 37] width 115 height 7
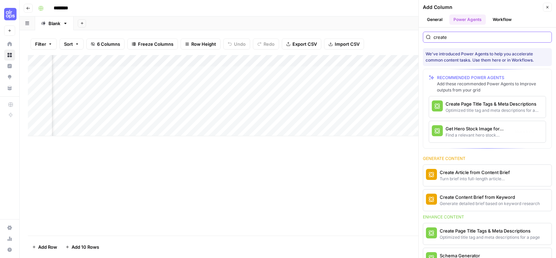
scroll to position [0, 217]
type input "create"
click at [478, 174] on span "More Info" at bounding box center [529, 175] width 19 height 6
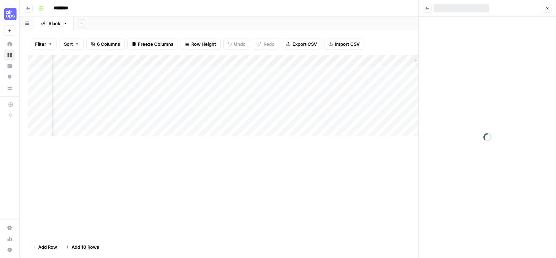
click at [424, 9] on button "Back" at bounding box center [426, 8] width 9 height 9
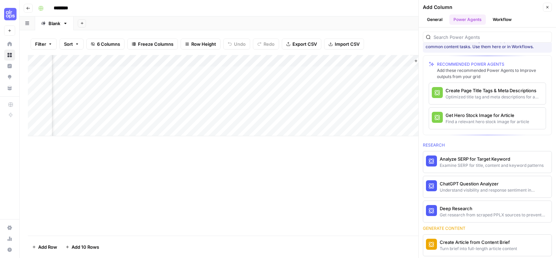
scroll to position [15, 0]
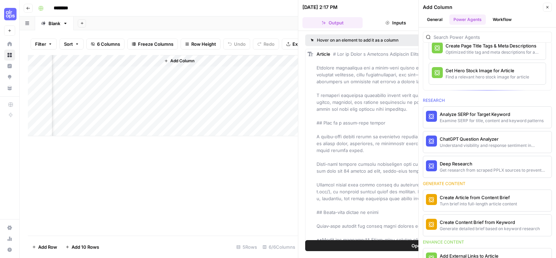
scroll to position [96, 0]
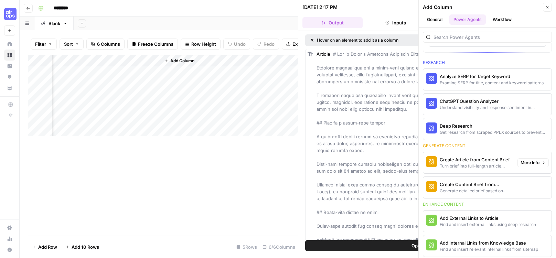
click at [477, 166] on div "Turn brief into full-length article content" at bounding box center [475, 166] width 72 height 6
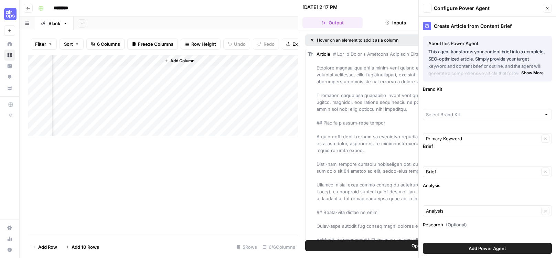
type input "AirOps"
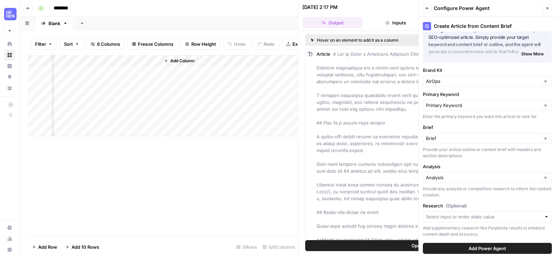
scroll to position [24, 0]
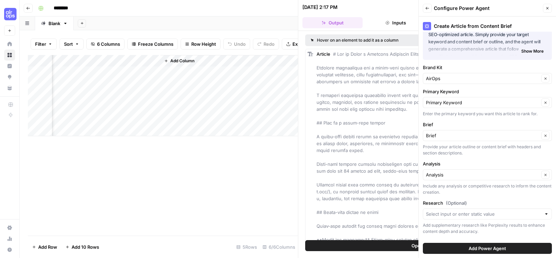
click at [466, 249] on button "Add Power Agent" at bounding box center [486, 248] width 129 height 11
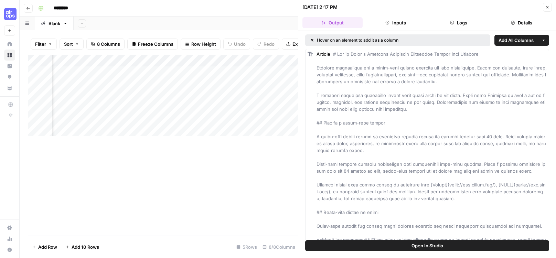
scroll to position [0, 483]
click at [200, 72] on div "Add Column" at bounding box center [163, 95] width 270 height 81
click at [478, 6] on icon "button" at bounding box center [547, 7] width 4 height 4
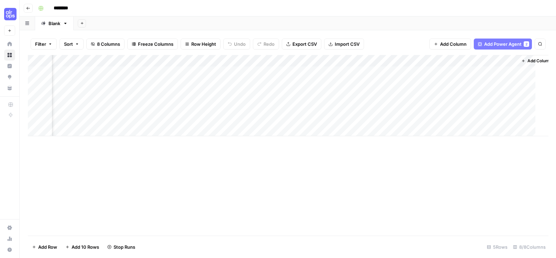
scroll to position [0, 273]
click at [421, 73] on div "Add Column" at bounding box center [287, 95] width 519 height 81
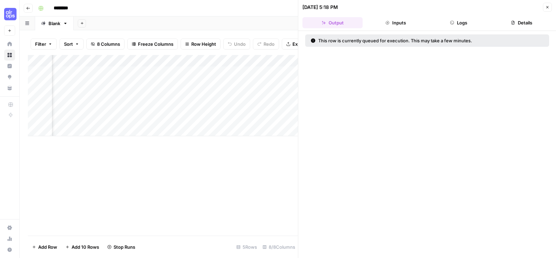
click at [462, 23] on button "Logs" at bounding box center [458, 22] width 60 height 11
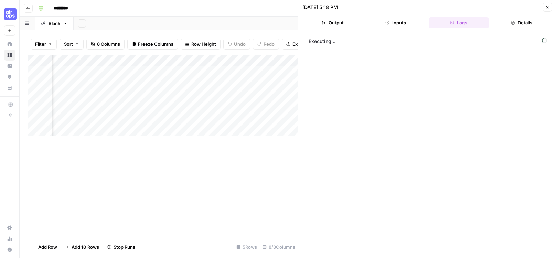
click at [216, 64] on div "Add Column" at bounding box center [163, 95] width 270 height 81
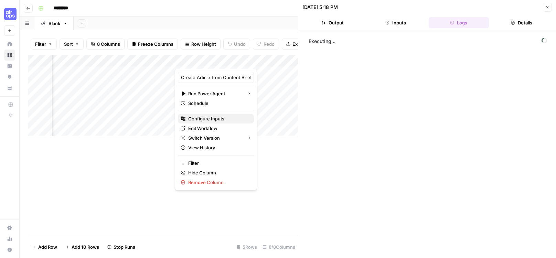
click at [210, 119] on span "Configure Inputs" at bounding box center [218, 118] width 60 height 7
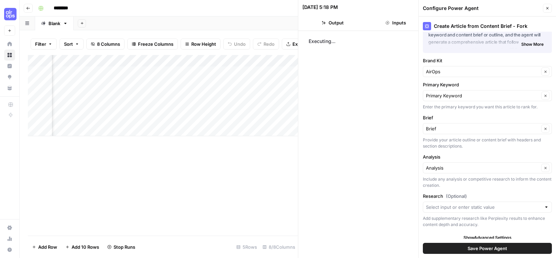
scroll to position [36, 0]
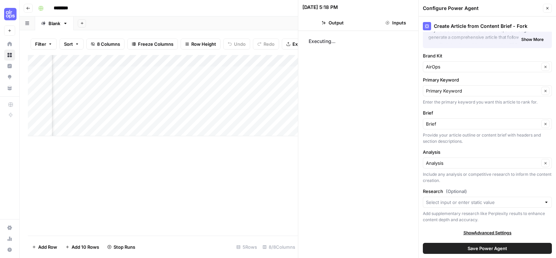
click at [478, 9] on button "Close" at bounding box center [546, 8] width 9 height 9
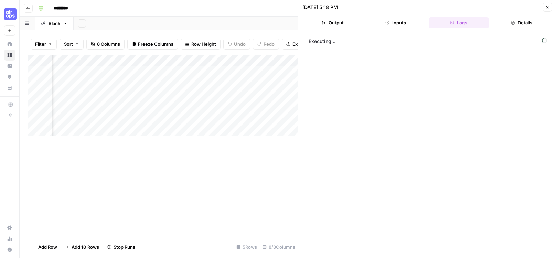
click at [478, 8] on button "Close" at bounding box center [546, 7] width 9 height 9
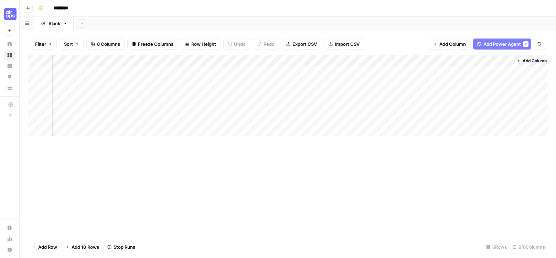
scroll to position [0, 282]
click at [257, 73] on div "Add Column" at bounding box center [287, 95] width 519 height 81
click at [224, 73] on div "Add Column" at bounding box center [287, 95] width 519 height 81
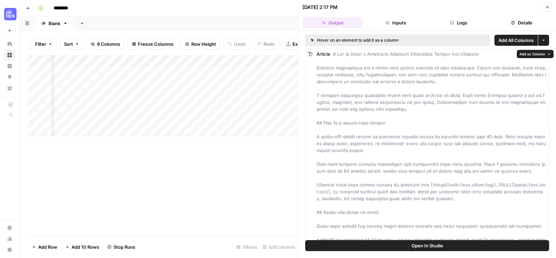
click at [408, 21] on button "Inputs" at bounding box center [395, 22] width 60 height 11
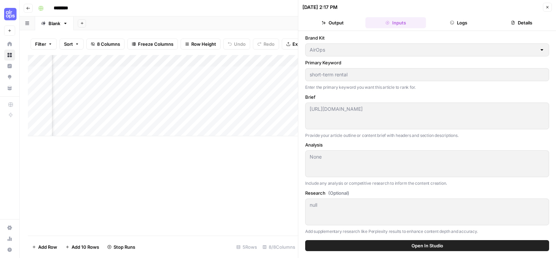
click at [411, 242] on span "Open In Studio" at bounding box center [427, 245] width 32 height 7
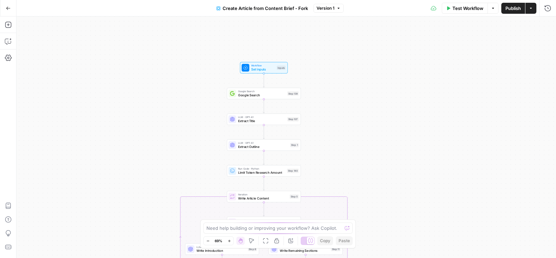
drag, startPoint x: 257, startPoint y: 51, endPoint x: 219, endPoint y: 130, distance: 87.9
click at [219, 130] on div "true false true false Workflow Set Inputs Inputs Google Search Google Search St…" at bounding box center [286, 137] width 539 height 241
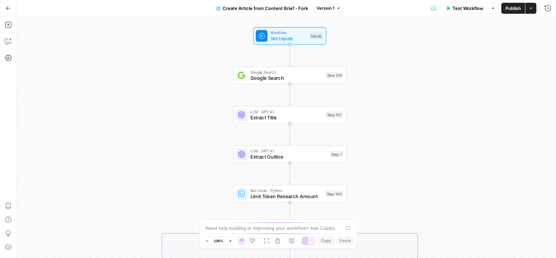
click at [279, 45] on div "true false true false Workflow Set Inputs Inputs Google Search Google Search St…" at bounding box center [286, 137] width 539 height 241
click at [293, 37] on span "Set Inputs" at bounding box center [288, 38] width 36 height 7
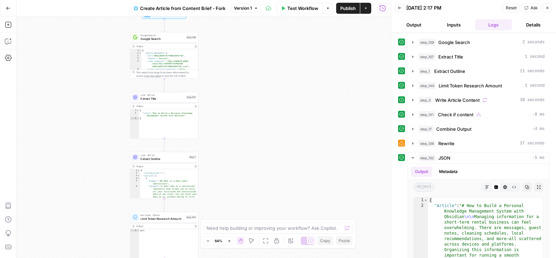
click at [202, 53] on div "true false true false Workflow Set Inputs Inputs Google Search Google Search St…" at bounding box center [204, 137] width 374 height 241
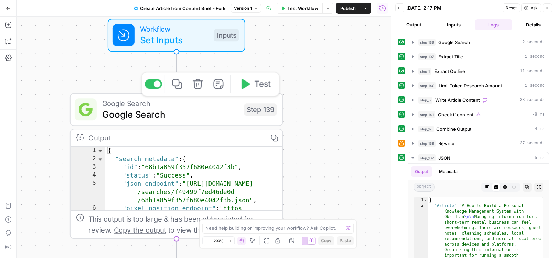
click at [177, 121] on span "Google Search" at bounding box center [170, 114] width 136 height 14
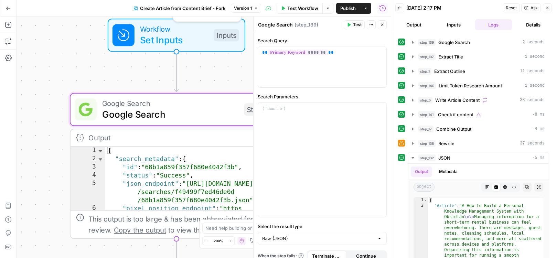
click at [194, 44] on span "Set Inputs" at bounding box center [174, 40] width 68 height 14
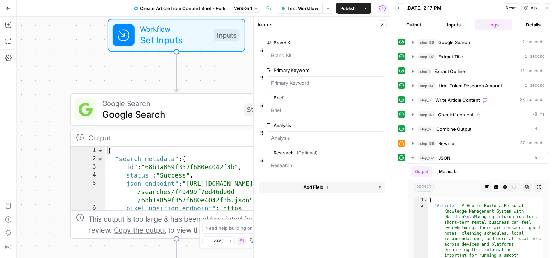
click at [549, 10] on button "Close" at bounding box center [546, 7] width 9 height 9
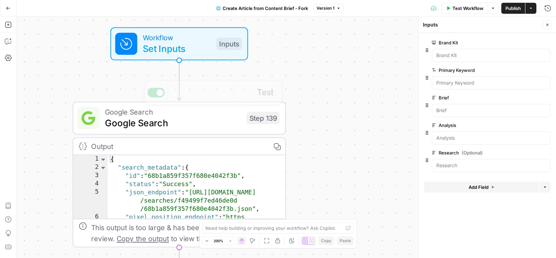
click at [196, 38] on span "Workflow" at bounding box center [177, 37] width 68 height 11
click at [226, 44] on div "Inputs" at bounding box center [228, 43] width 25 height 12
click at [453, 112] on input "Brief" at bounding box center [491, 110] width 110 height 7
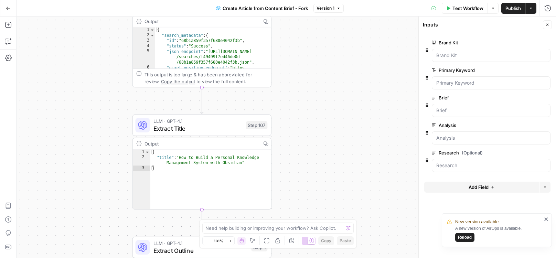
click at [465, 238] on span "Reload" at bounding box center [465, 237] width 14 height 6
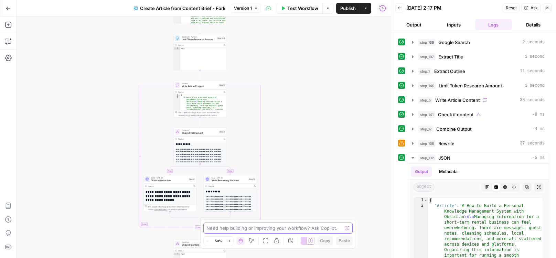
click at [285, 228] on textarea at bounding box center [273, 227] width 135 height 7
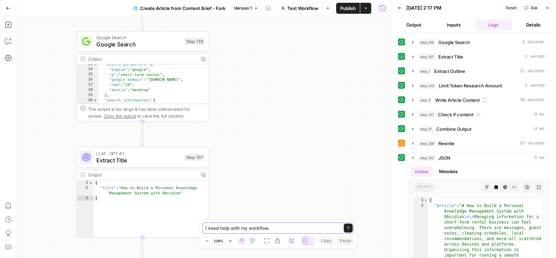
scroll to position [93, 0]
type textarea "I need help with my workflow."
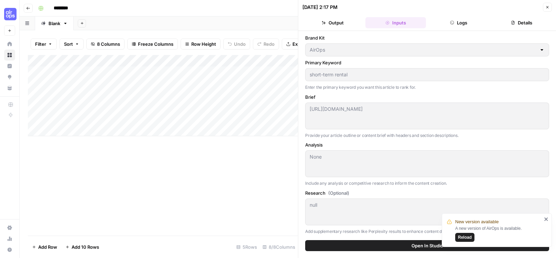
click at [548, 7] on icon "button" at bounding box center [547, 7] width 4 height 4
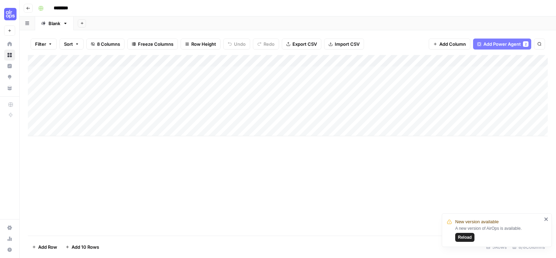
click at [373, 71] on div "Add Column" at bounding box center [287, 95] width 519 height 81
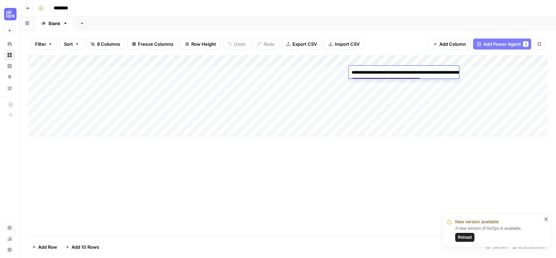
click at [373, 82] on textarea "**********" at bounding box center [418, 79] width 138 height 23
paste textarea "**********"
type textarea "**********"
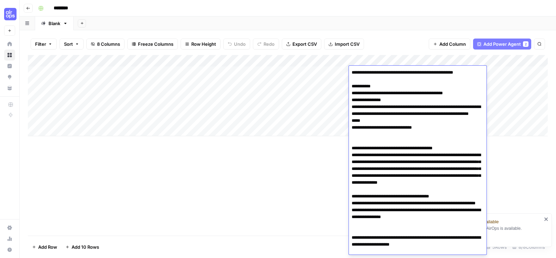
scroll to position [687, 0]
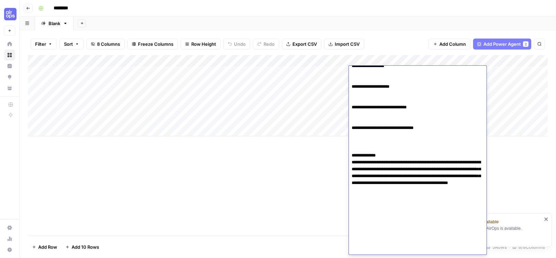
click at [344, 55] on div "Add Column" at bounding box center [287, 95] width 519 height 81
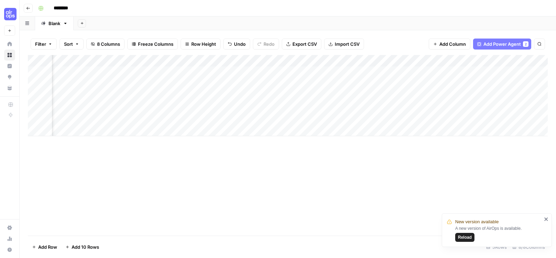
scroll to position [0, 115]
click at [443, 70] on div "Add Column" at bounding box center [287, 95] width 519 height 81
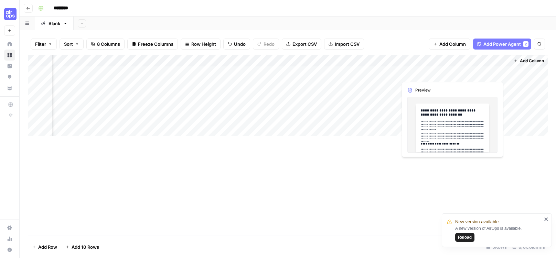
click at [472, 72] on div "Add Column" at bounding box center [287, 95] width 519 height 81
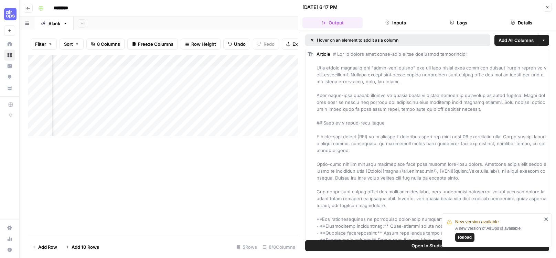
scroll to position [0, 410]
click at [406, 25] on button "Inputs" at bounding box center [395, 22] width 60 height 11
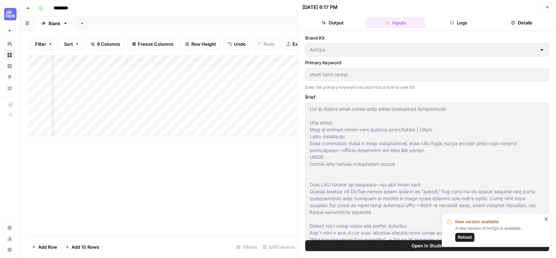
scroll to position [29, 0]
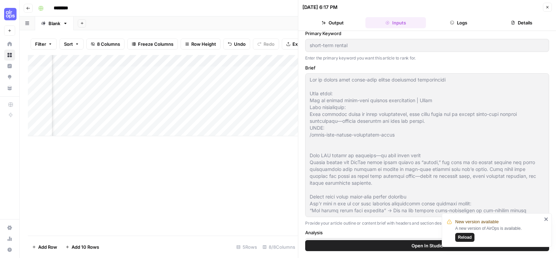
click at [327, 24] on button "Output" at bounding box center [332, 22] width 60 height 11
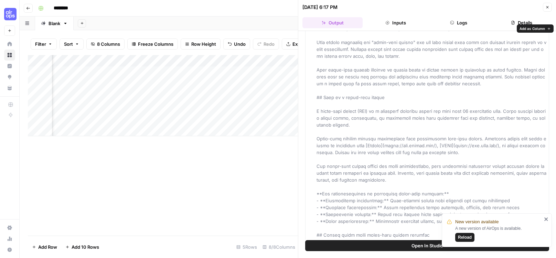
scroll to position [26, 0]
click at [394, 21] on button "Inputs" at bounding box center [395, 22] width 60 height 11
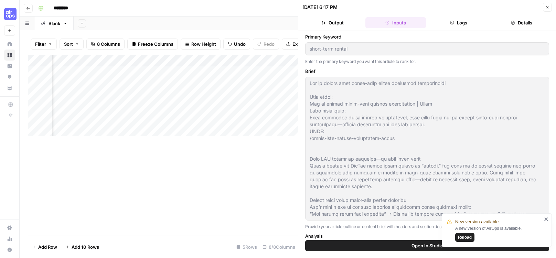
scroll to position [53, 0]
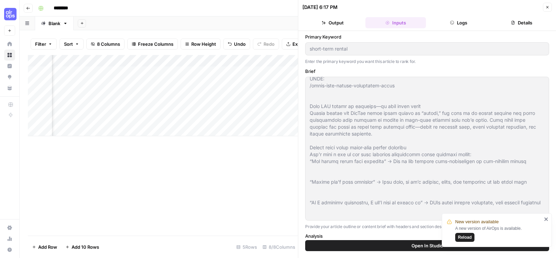
click at [337, 23] on button "Output" at bounding box center [332, 22] width 60 height 11
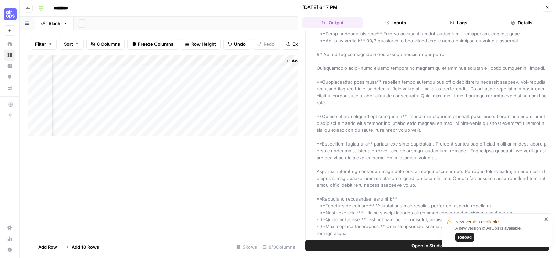
scroll to position [0, 531]
click at [547, 7] on icon "button" at bounding box center [547, 7] width 2 height 2
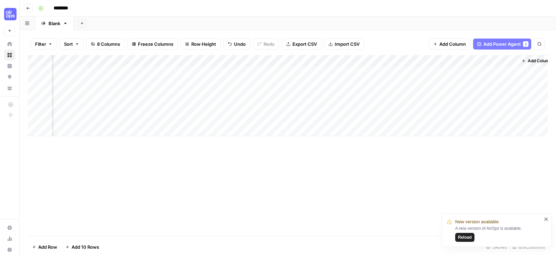
scroll to position [0, 282]
